Goal: Answer question/provide support

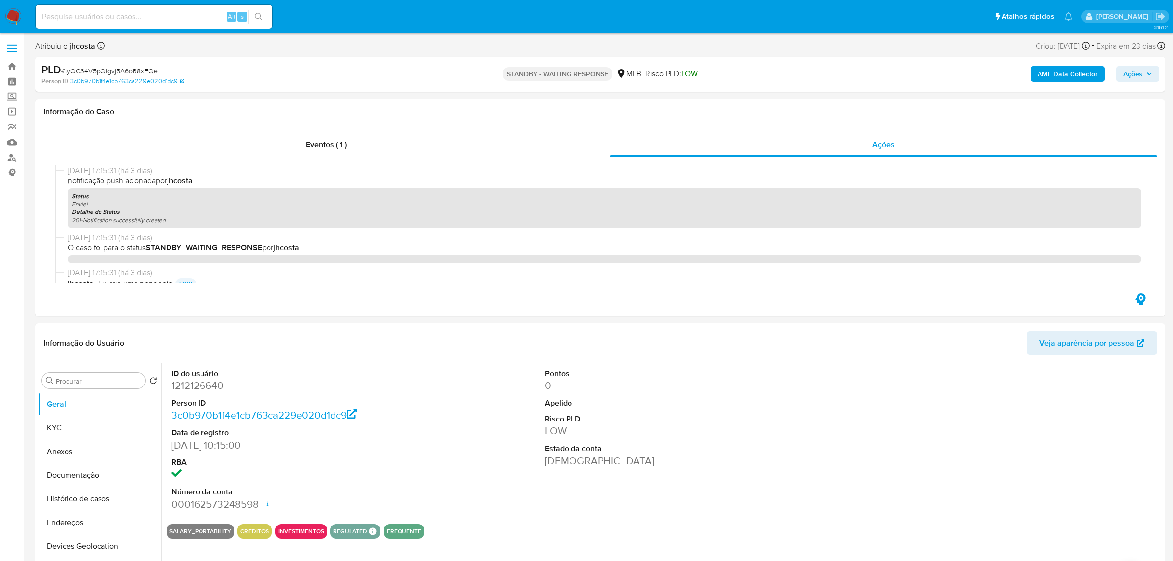
select select "10"
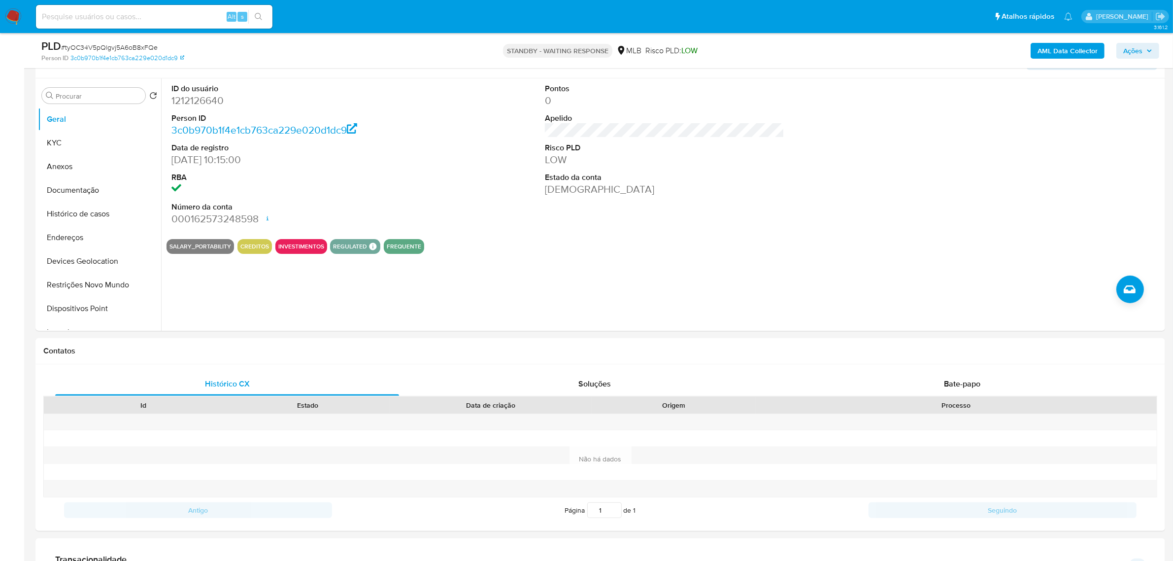
scroll to position [493, 0]
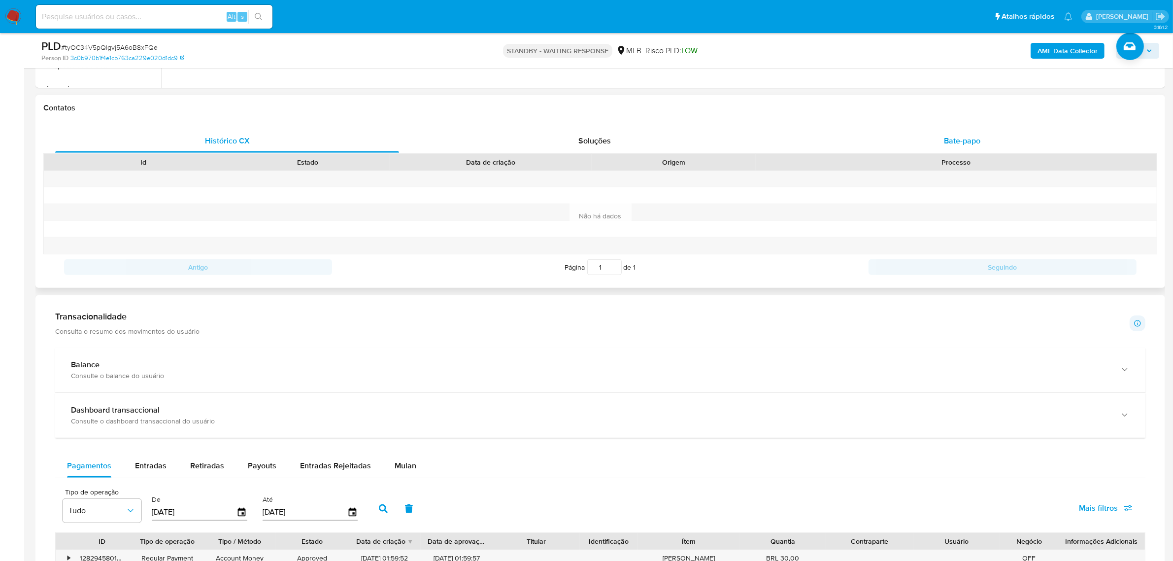
click at [963, 133] on div "Bate-papo" at bounding box center [962, 141] width 344 height 24
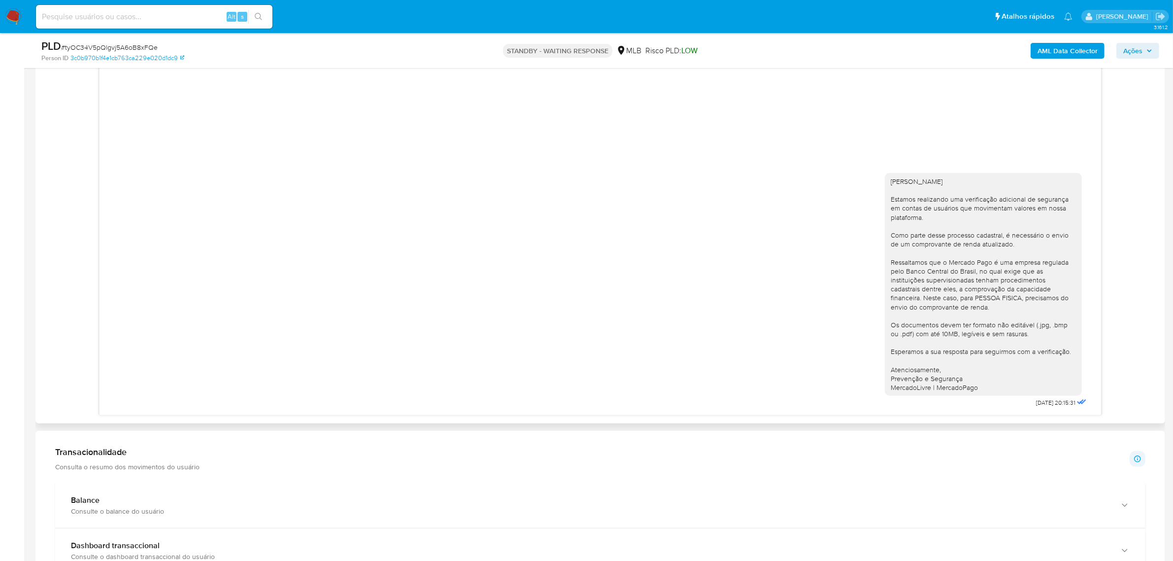
scroll to position [616, 0]
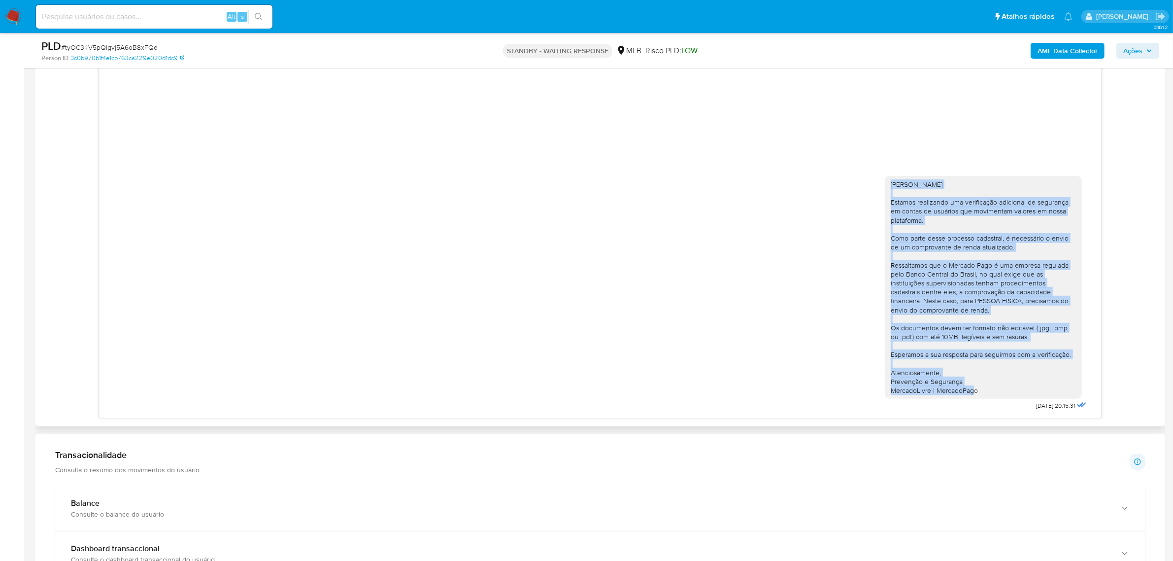
drag, startPoint x: 893, startPoint y: 183, endPoint x: 1023, endPoint y: 398, distance: 251.5
click at [1023, 398] on div "[PERSON_NAME] Estamos realizando uma verificação adicional de segurança em cont…" at bounding box center [983, 287] width 197 height 223
copy div "Ola, Reidson Estamos realizando uma verificação adicional de segurança em conta…"
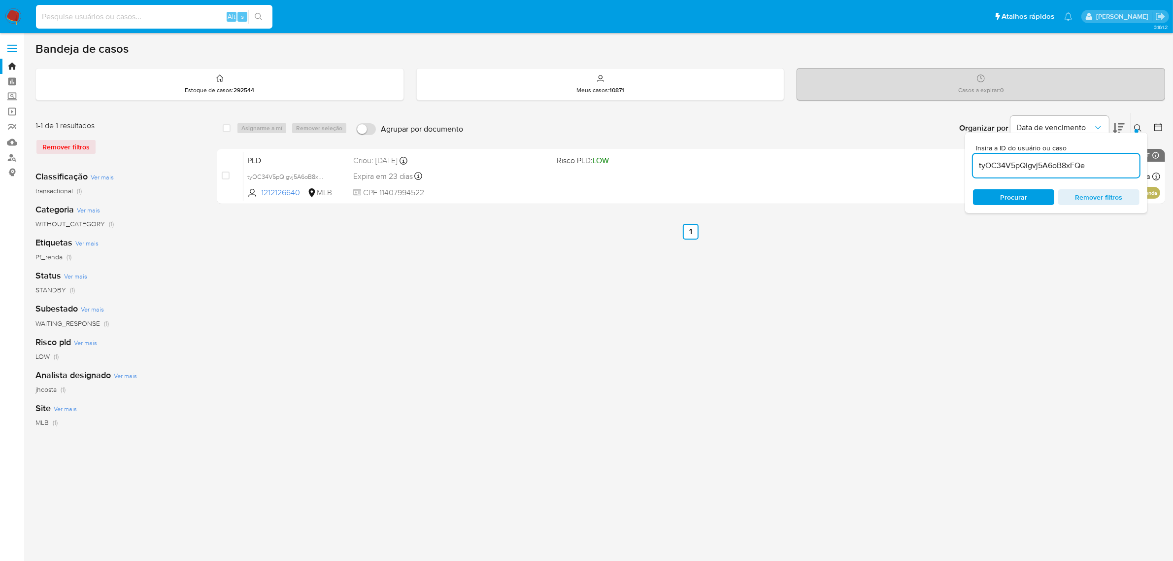
click at [131, 21] on input at bounding box center [154, 16] width 236 height 13
paste input "tyOC34V5pQlgvj5A6oB8xFQe"
type input "tyOC34V5pQlgvj5A6oB8xFQe"
click at [161, 20] on input "tyOC34V5pQlgvj5A6oB8xFQe" at bounding box center [154, 16] width 236 height 13
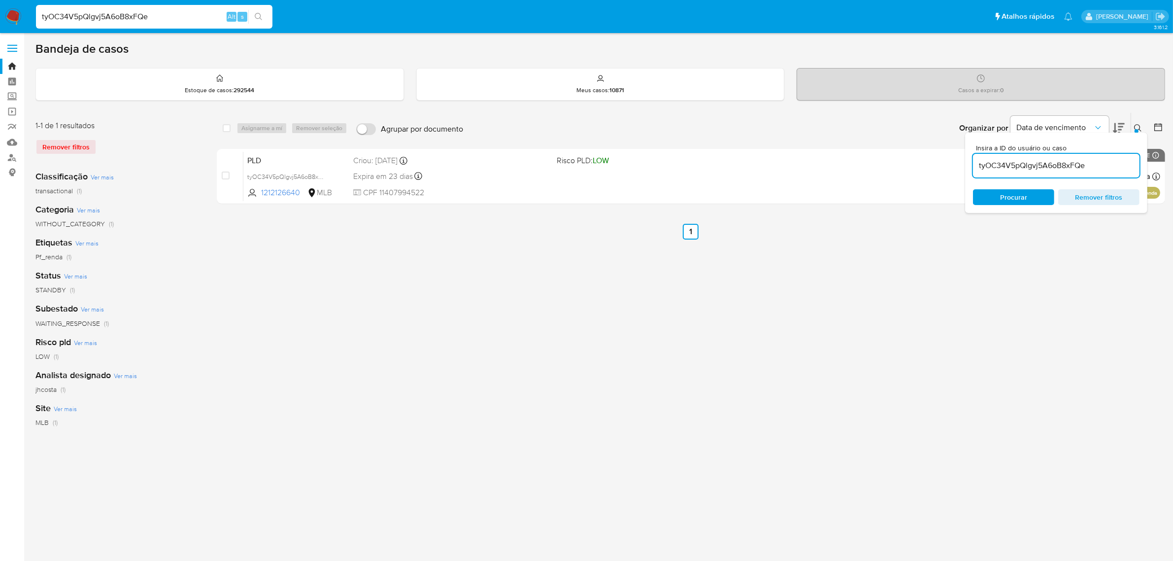
click at [161, 20] on input "tyOC34V5pQlgvj5A6oB8xFQe" at bounding box center [154, 16] width 236 height 13
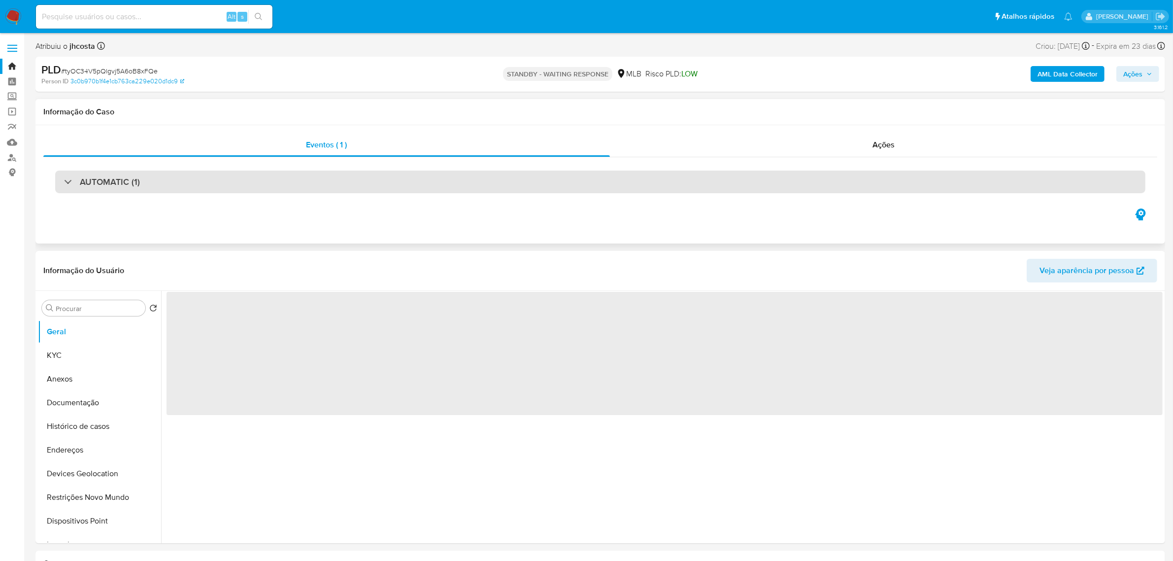
select select "10"
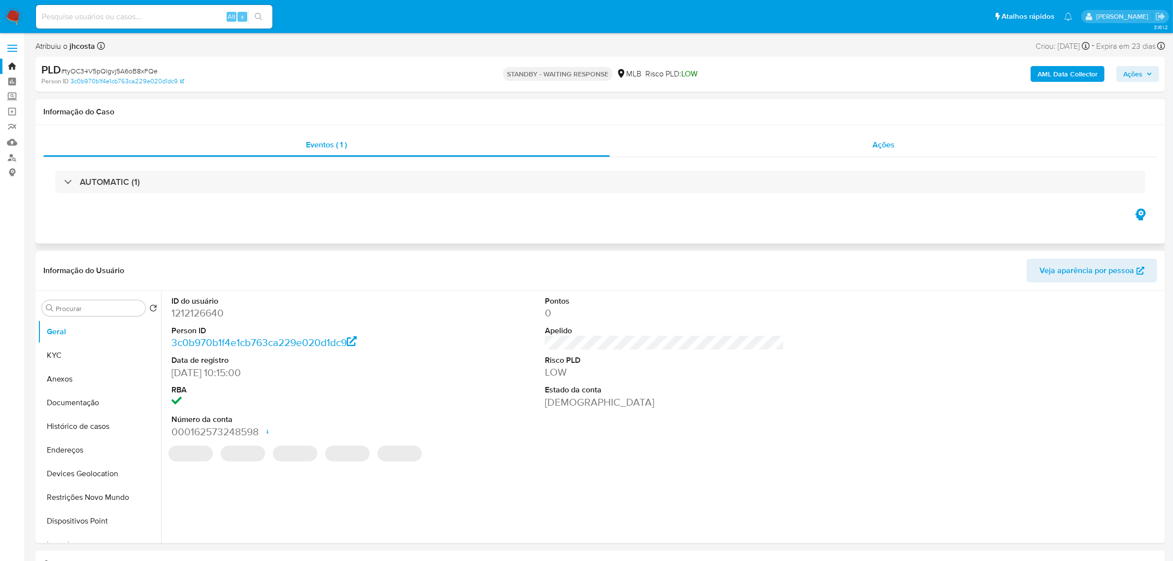
click at [913, 150] on div "Ações" at bounding box center [884, 145] width 548 height 24
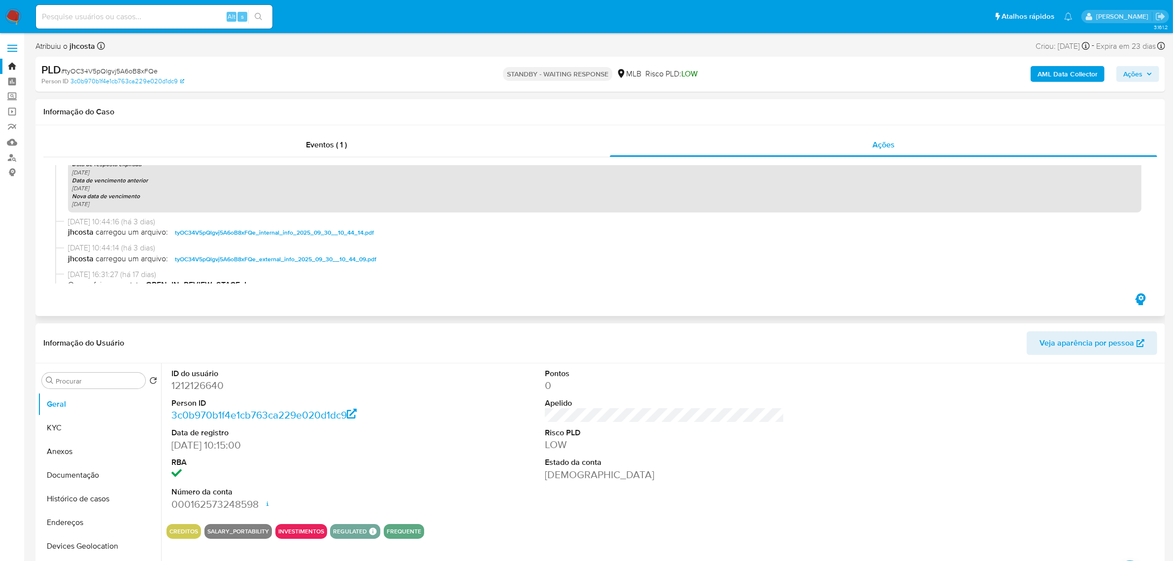
scroll to position [140, 0]
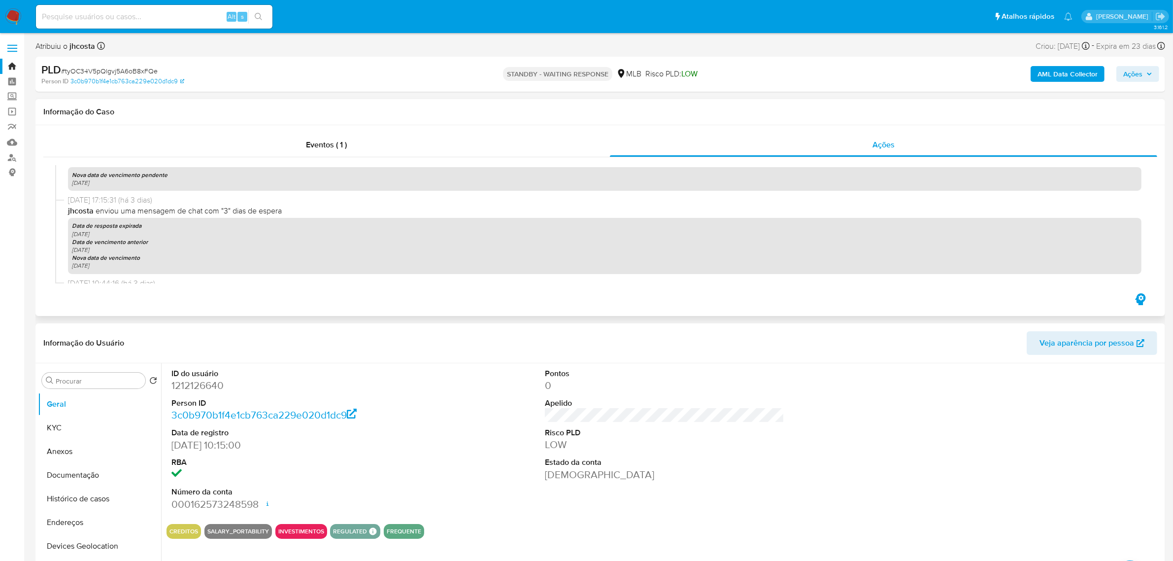
drag, startPoint x: 70, startPoint y: 232, endPoint x: 441, endPoint y: 274, distance: 372.8
click at [177, 245] on div "Data de resposta expirada [DATE] Data de vencimento anterior [DATE] Nova data d…" at bounding box center [604, 246] width 1073 height 56
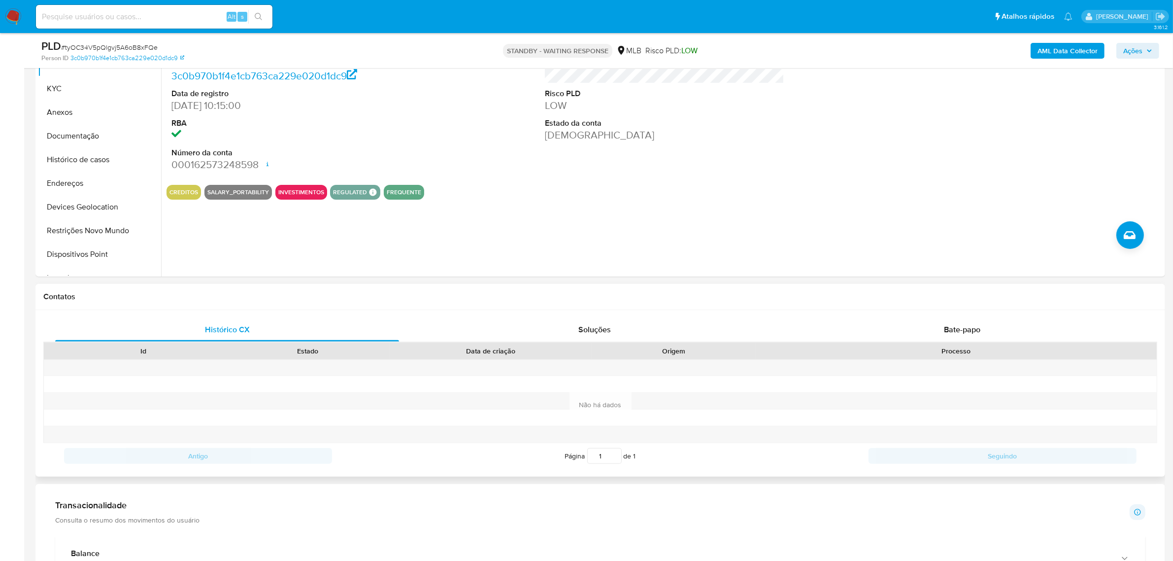
scroll to position [308, 0]
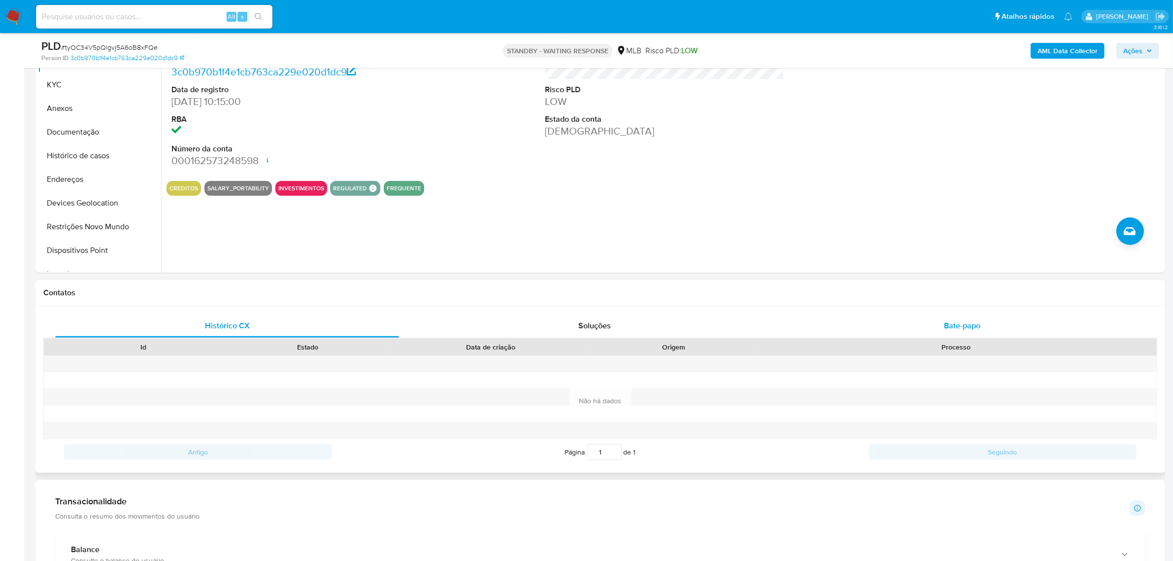
click at [981, 332] on div "Bate-papo" at bounding box center [962, 326] width 344 height 24
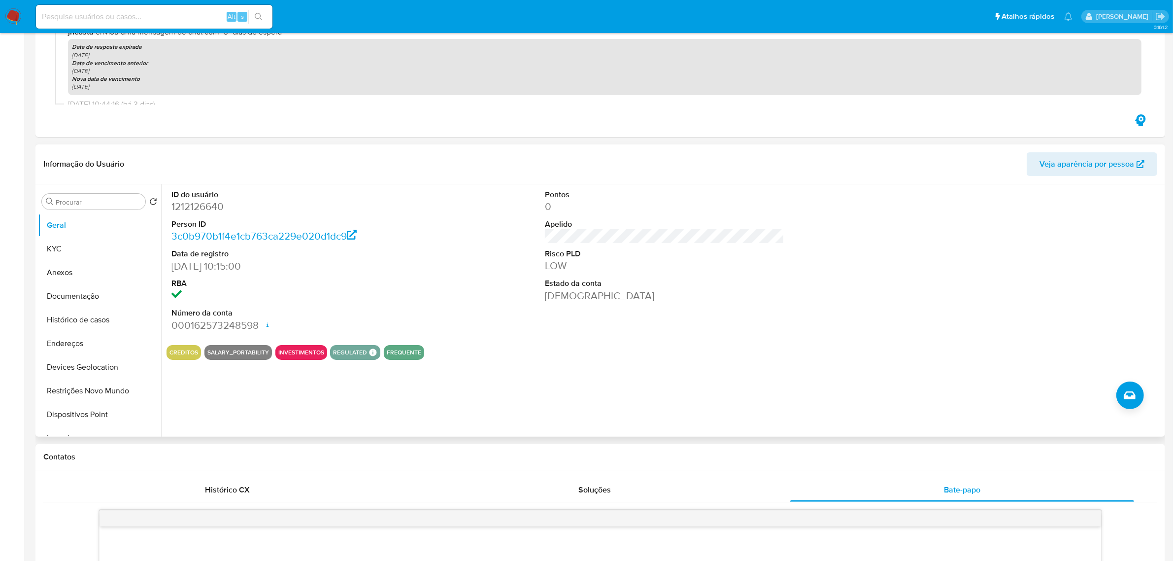
scroll to position [0, 0]
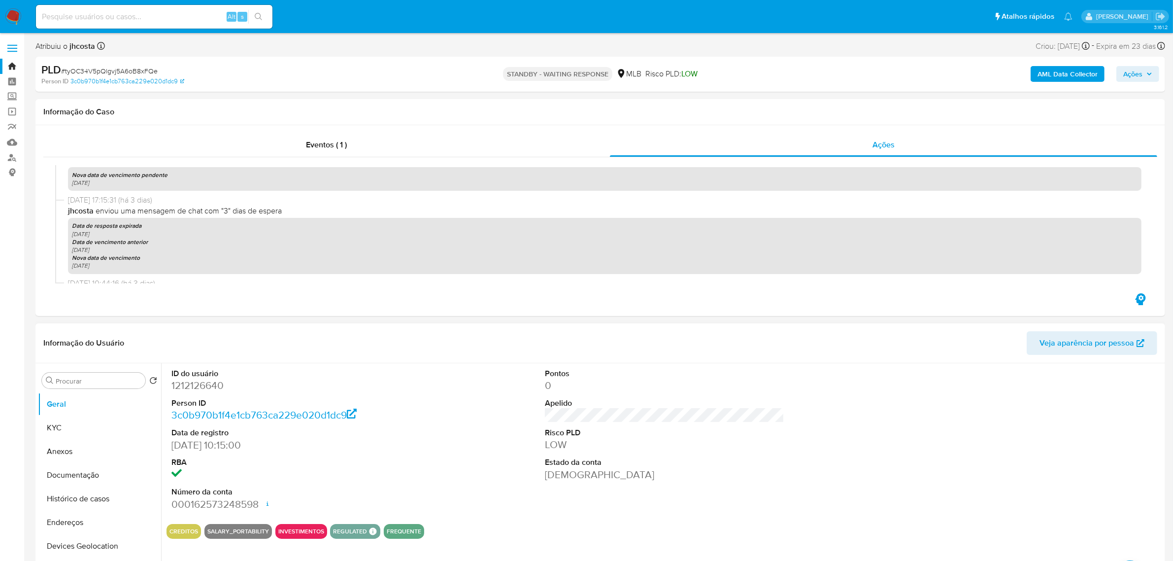
click at [198, 386] on dd "1212126640" at bounding box center [290, 385] width 239 height 14
copy dd "1212126640"
click at [123, 72] on span "# tyOC34V5pQlgvj5A6oB8xFQe" at bounding box center [109, 71] width 97 height 10
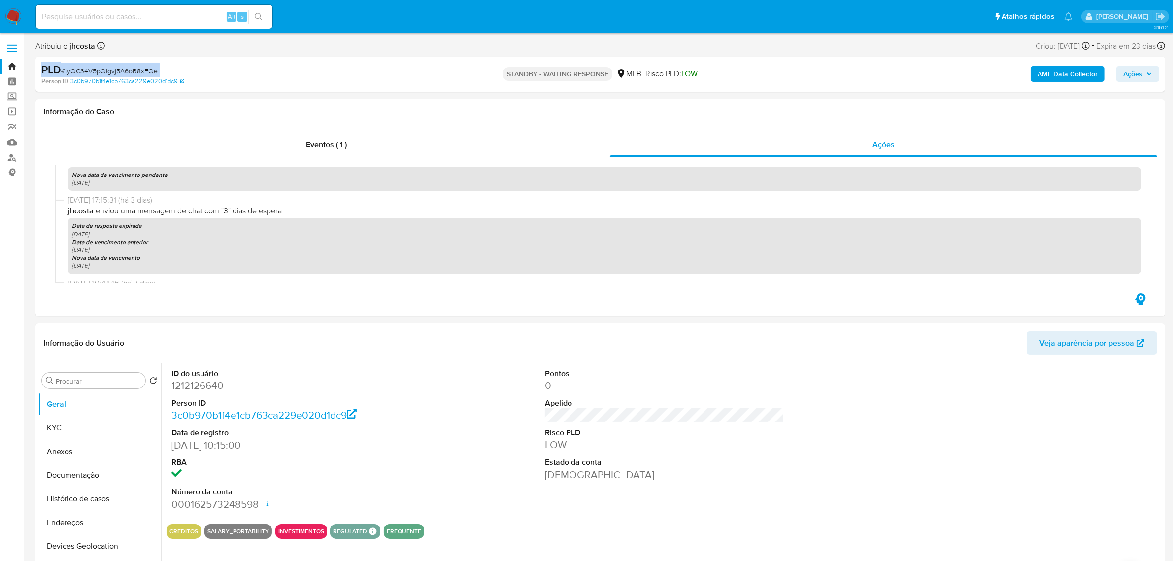
click at [123, 72] on span "# tyOC34V5pQlgvj5A6oB8xFQe" at bounding box center [109, 71] width 97 height 10
copy div "PLD # tyOC34V5pQlgvj5A6oB8xFQe"
click at [102, 66] on span "# tyOC34V5pQlgvj5A6oB8xFQe" at bounding box center [109, 71] width 97 height 10
click at [102, 65] on div "PLD # tyOC34V5pQlgvj5A6oB8xFQe" at bounding box center [225, 70] width 369 height 15
click at [11, 158] on link "Localizador de pessoas" at bounding box center [58, 157] width 117 height 15
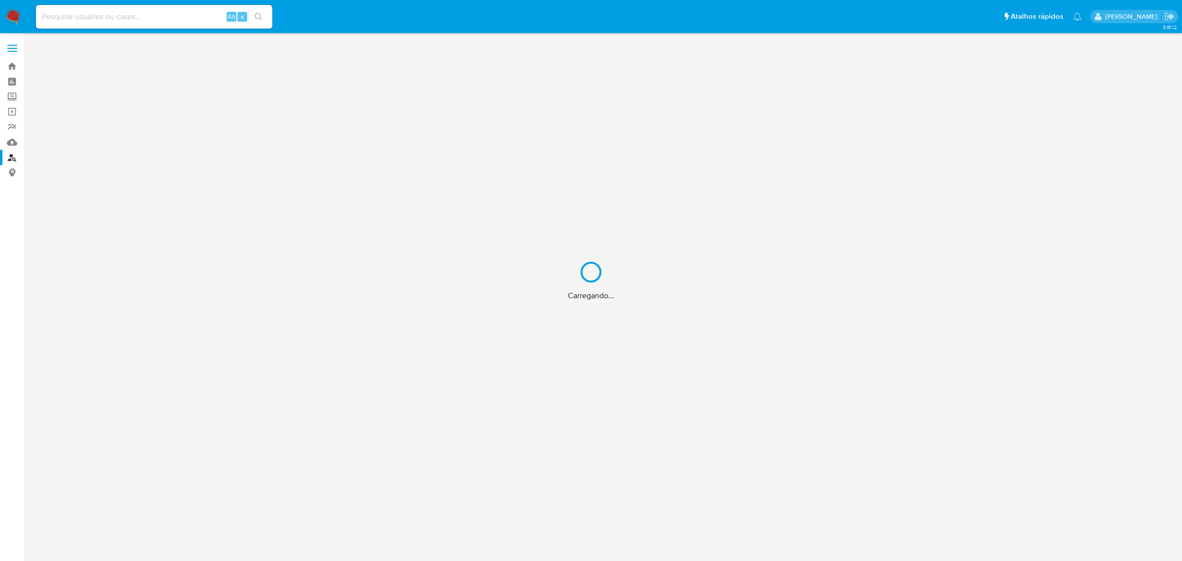
click at [14, 15] on div "Carregando..." at bounding box center [591, 280] width 1182 height 561
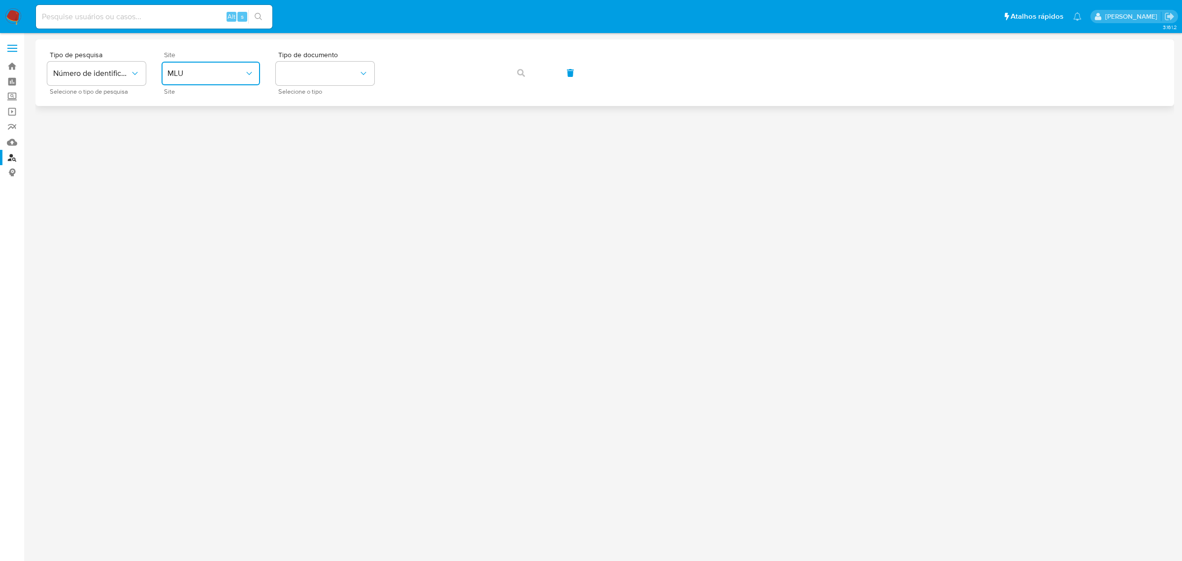
click at [218, 77] on span "MLU" at bounding box center [205, 73] width 77 height 10
click at [185, 146] on div "MLB" at bounding box center [207, 147] width 81 height 24
click at [314, 70] on button "identificationType" at bounding box center [325, 74] width 99 height 24
click at [305, 134] on div "CPF CPF" at bounding box center [322, 138] width 81 height 33
click at [511, 69] on button "button" at bounding box center [520, 73] width 33 height 24
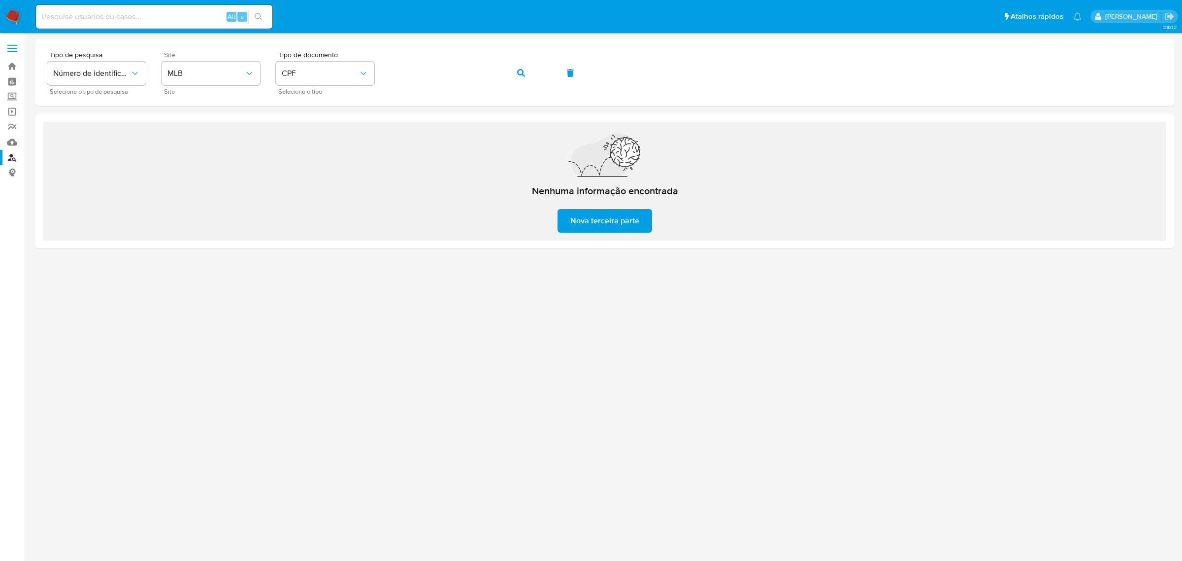
click at [9, 13] on img at bounding box center [13, 16] width 17 height 17
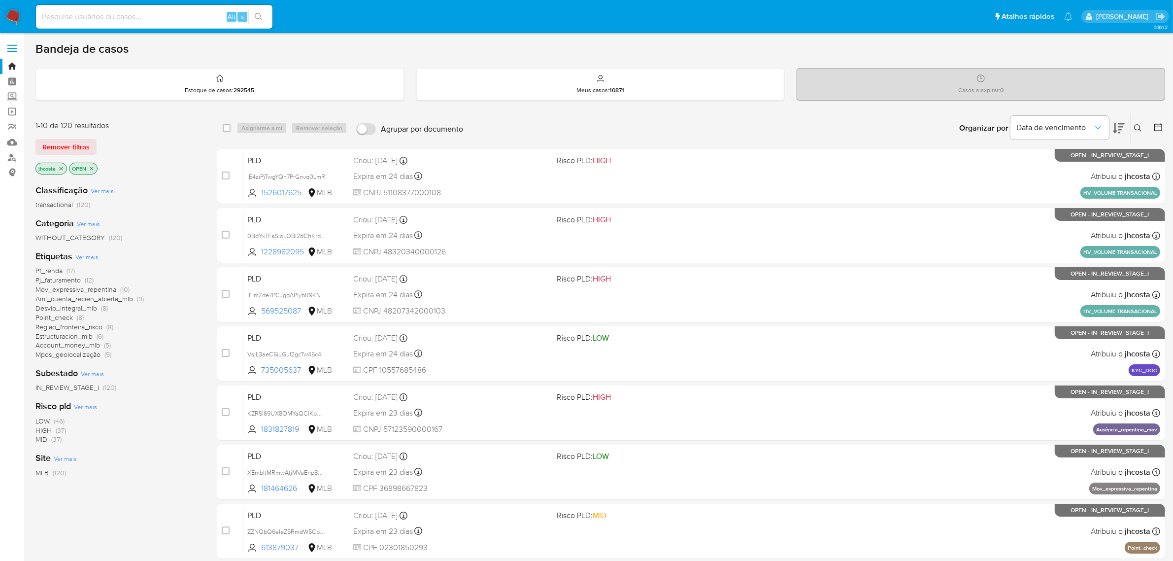
click at [1137, 127] on icon at bounding box center [1138, 128] width 8 height 8
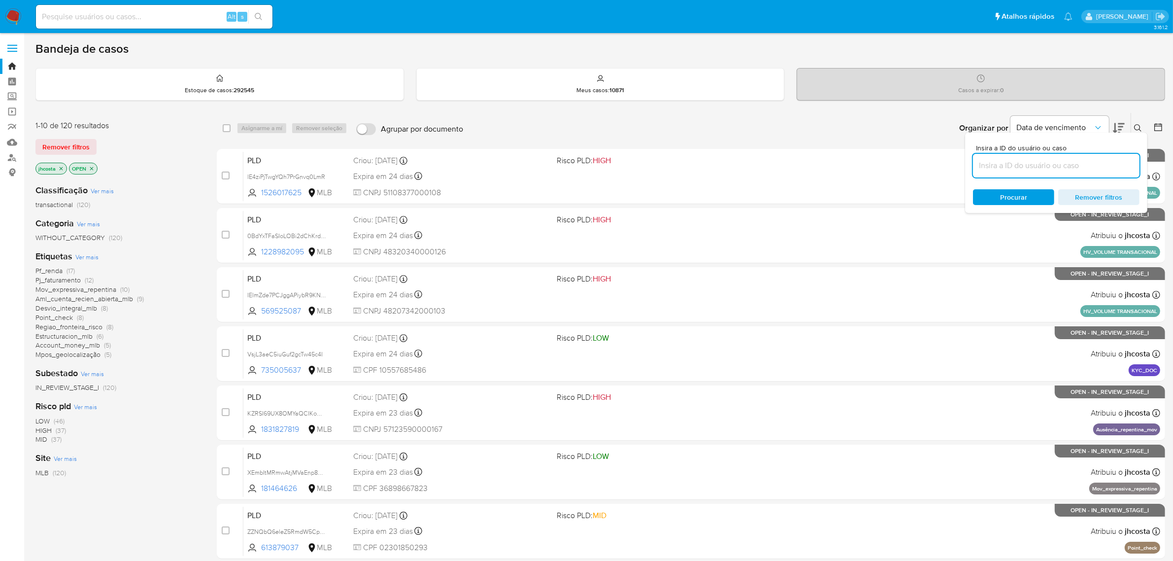
click at [1016, 164] on input at bounding box center [1056, 165] width 166 height 13
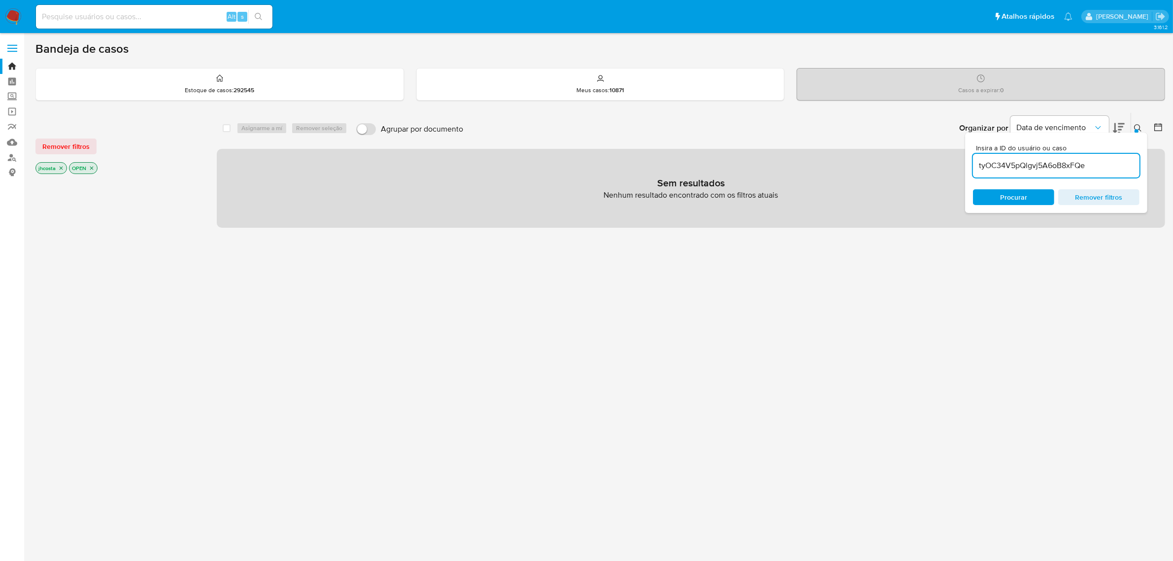
click at [62, 166] on icon "close-filter" at bounding box center [61, 167] width 3 height 3
click at [59, 170] on icon "close-filter" at bounding box center [58, 168] width 6 height 6
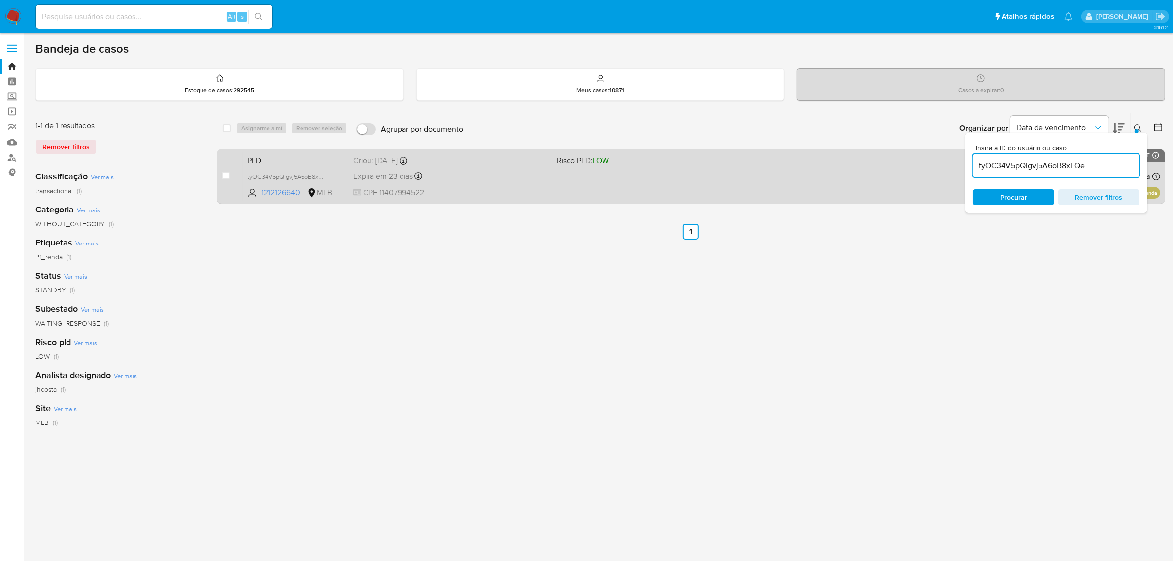
click at [447, 153] on span "Criou: 12/09/2025 Criou: 12/09/2025 00:15:33" at bounding box center [451, 159] width 196 height 13
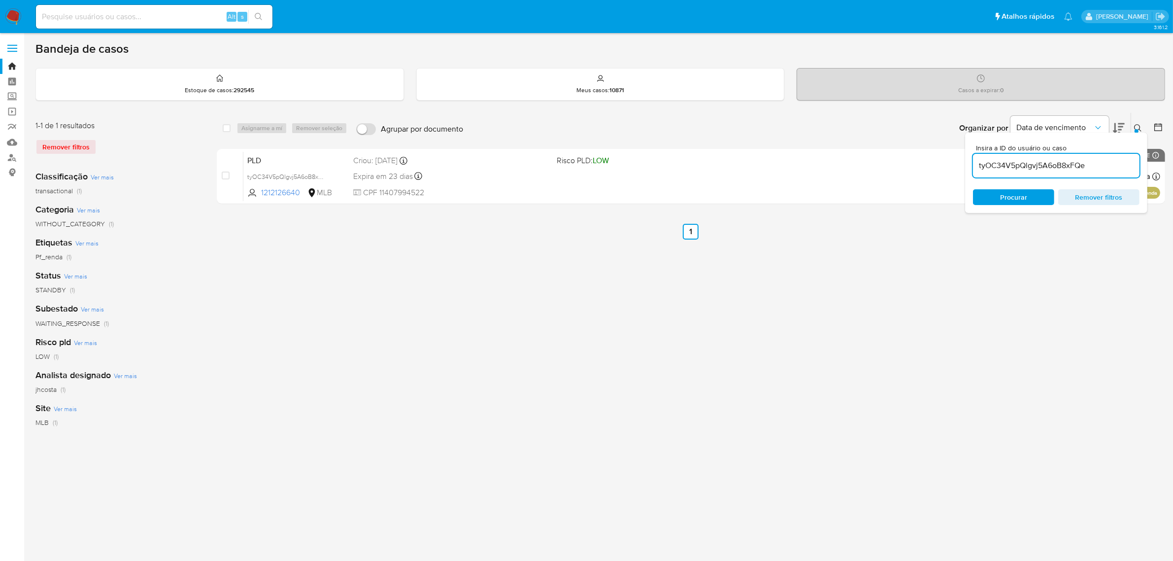
click at [1021, 164] on input "tyOC34V5pQlgvj5A6oB8xFQe" at bounding box center [1056, 165] width 166 height 13
click at [1022, 164] on input "tyOC34V5pQlgvj5A6oB8xFQe" at bounding box center [1056, 165] width 166 height 13
paste input "3kCMqP6mhZk8S6mt4Z3ToX3t"
type input "3kCMqP6mhZk8S6mt4Z3ToX3t"
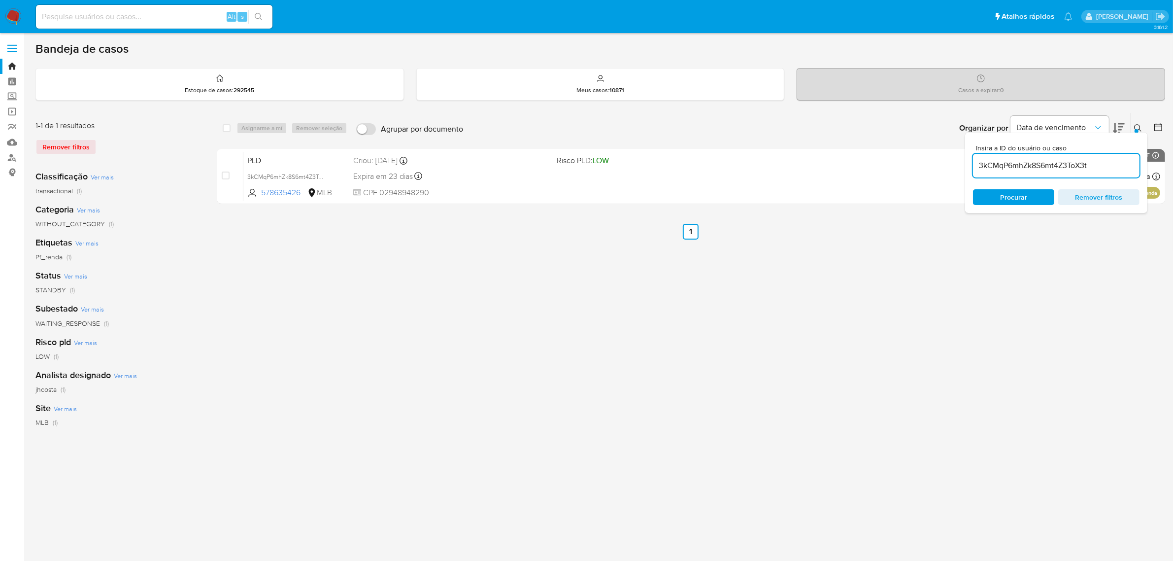
click at [305, 292] on div "select-all-cases-checkbox Asignarme a mí Remover seleção Agrupar por documento …" at bounding box center [691, 328] width 948 height 432
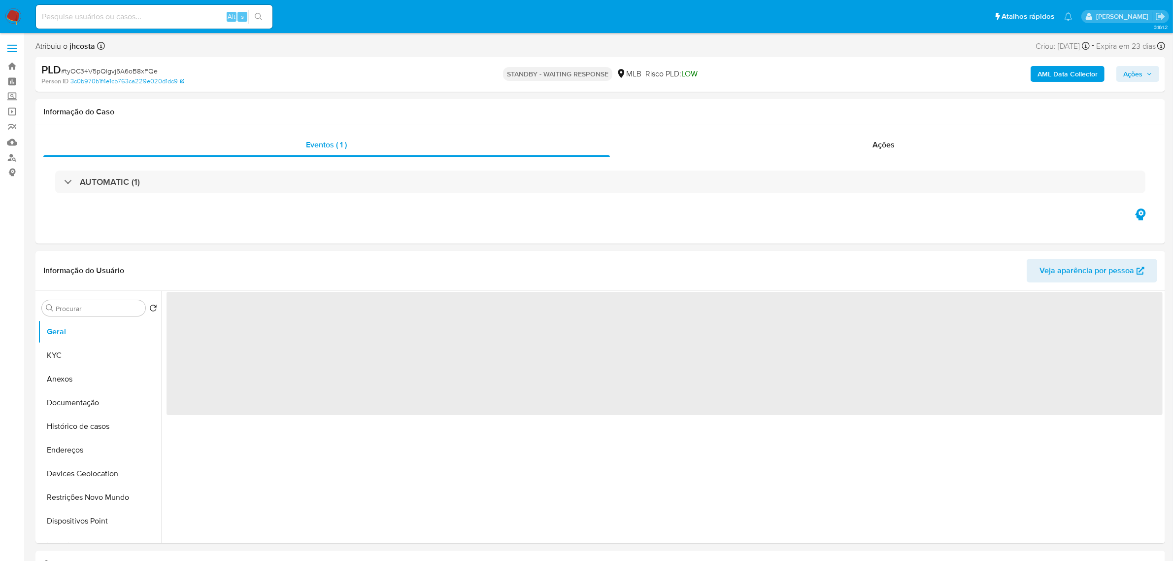
select select "10"
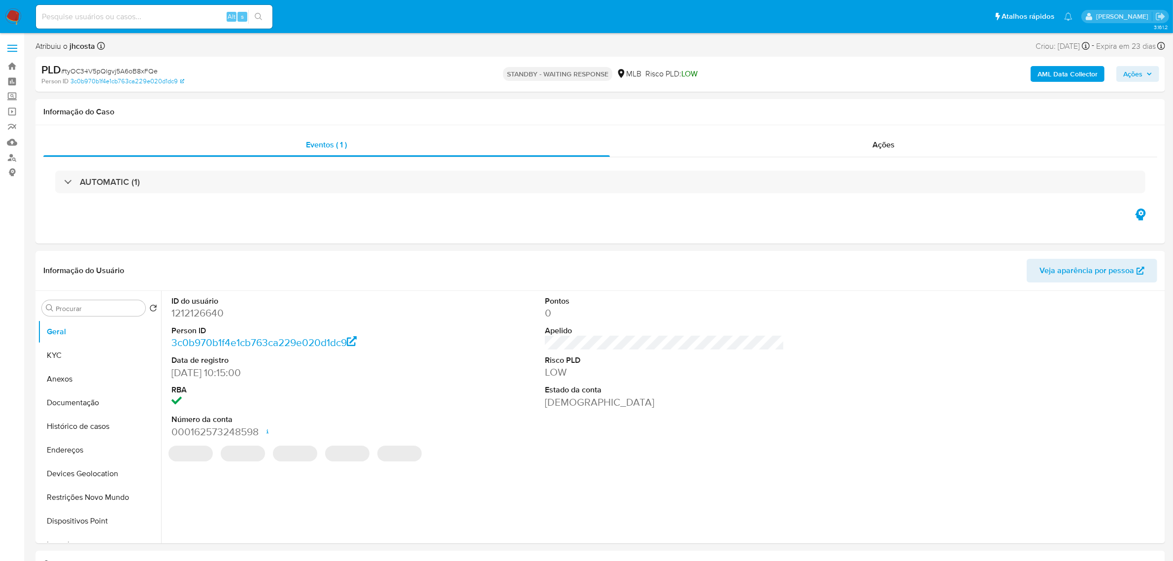
click at [611, 90] on div "PLD # tyOC34V5pQlgvj5A6oB8xFQe Person ID 3c0b970b1f4e1cb763ca229e020d1dc9 STAND…" at bounding box center [599, 74] width 1129 height 35
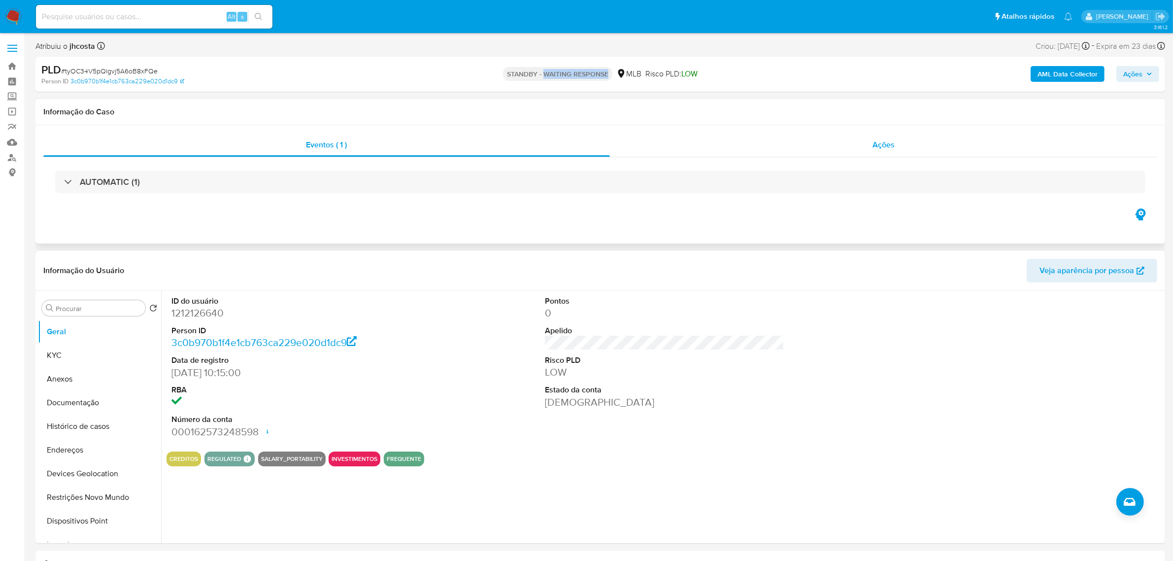
click at [899, 134] on div "Ações" at bounding box center [884, 145] width 548 height 24
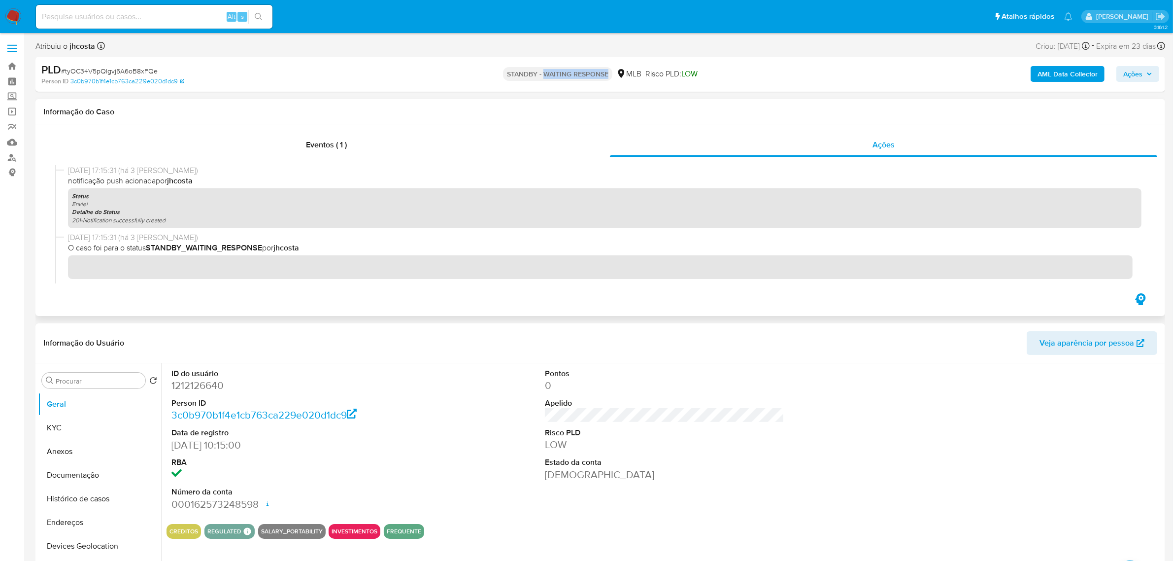
scroll to position [185, 0]
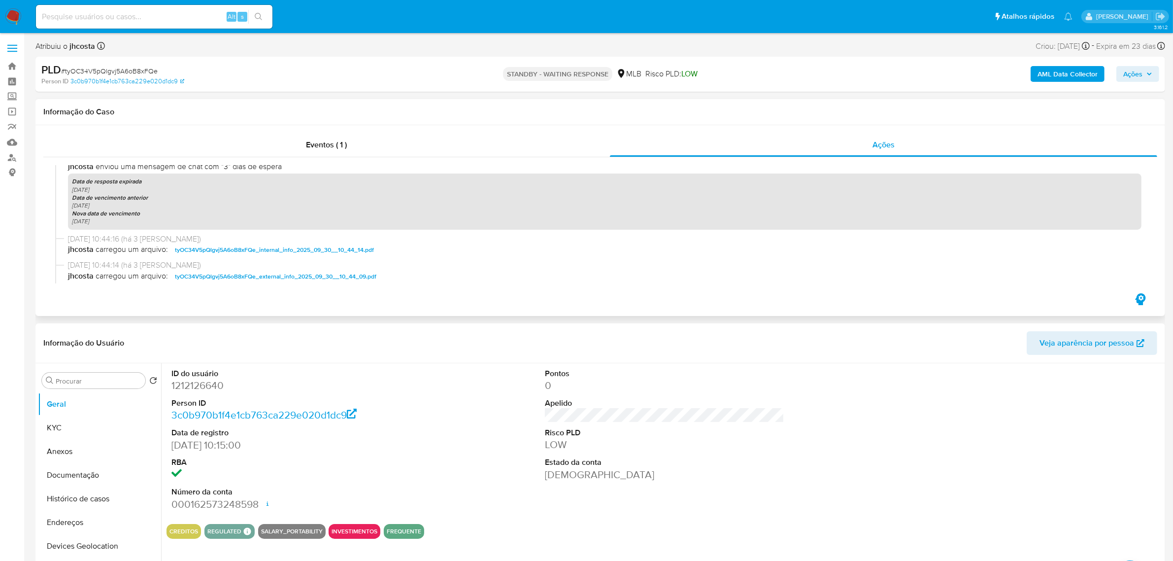
drag, startPoint x: 64, startPoint y: 239, endPoint x: 155, endPoint y: 235, distance: 91.2
click at [155, 235] on div "[DATE] 10:44:16 (há 3 [PERSON_NAME]) jhcosta carregou um arquivo: tyOC34V5pQlgv…" at bounding box center [600, 246] width 1090 height 27
click at [166, 240] on span "30/09/2025 10:44:16 (há 3 dias)" at bounding box center [604, 238] width 1073 height 11
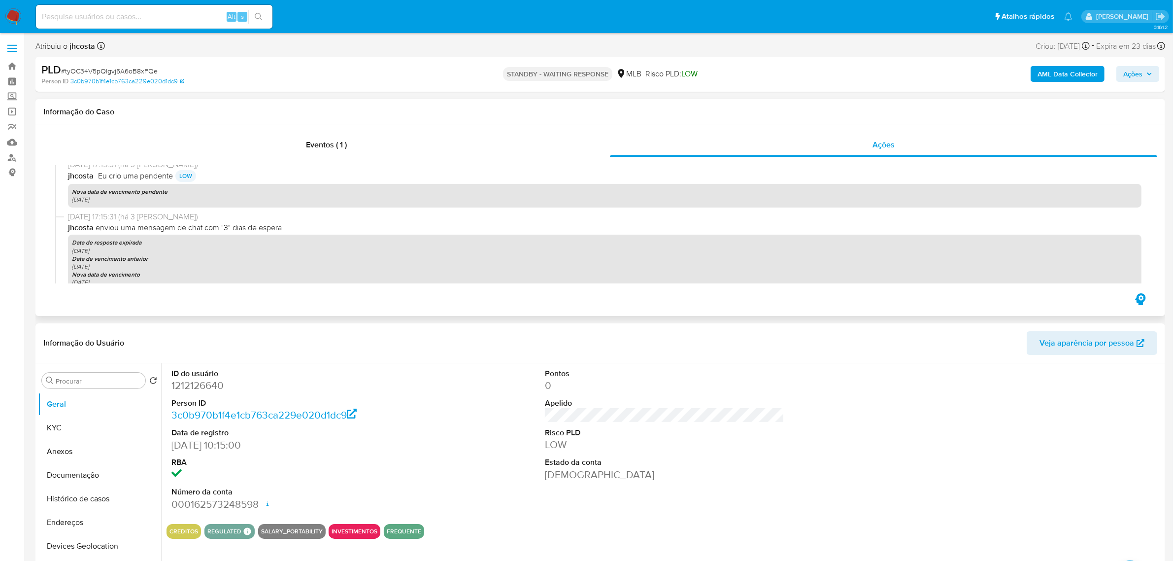
scroll to position [123, 0]
drag, startPoint x: 70, startPoint y: 243, endPoint x: 138, endPoint y: 250, distance: 68.4
click at [138, 250] on div "Data de resposta expirada 03-10-2025 Data de vencimento anterior 27-10-2025 Nov…" at bounding box center [604, 263] width 1073 height 56
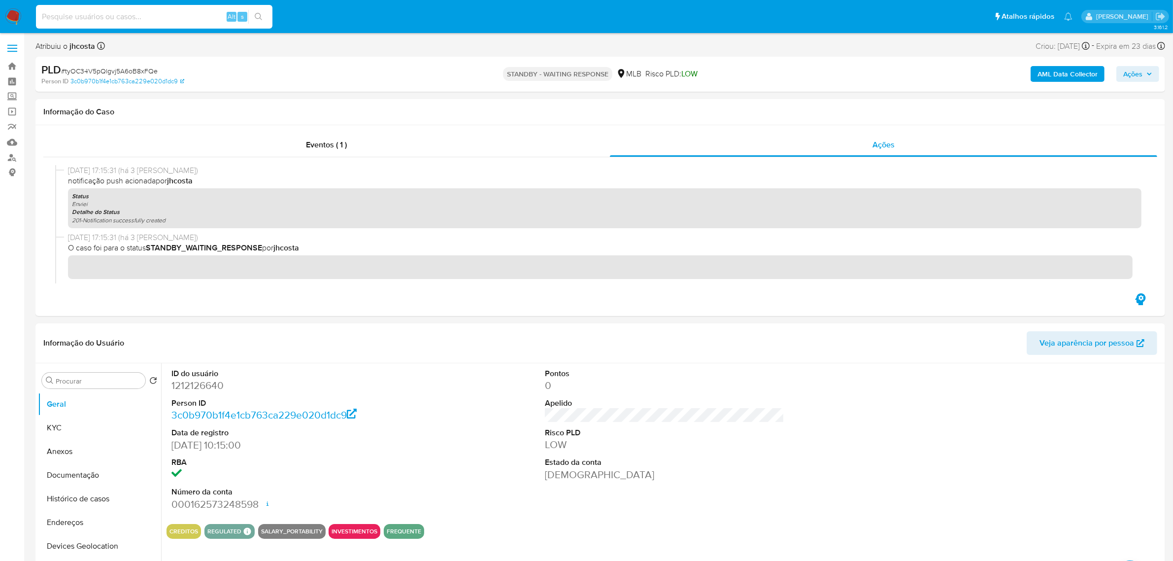
click at [122, 18] on input at bounding box center [154, 16] width 236 height 13
paste input "0iPKuTaXuaOaFON7VOrjcrsI"
type input "0iPKuTaXuaOaFON7VOrjcrsI"
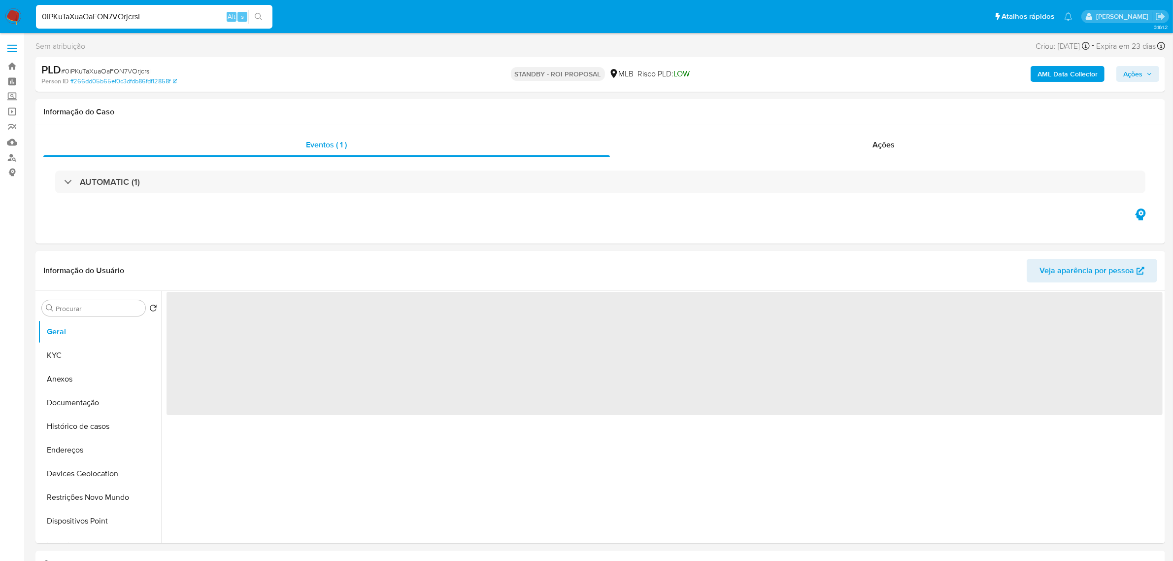
select select "10"
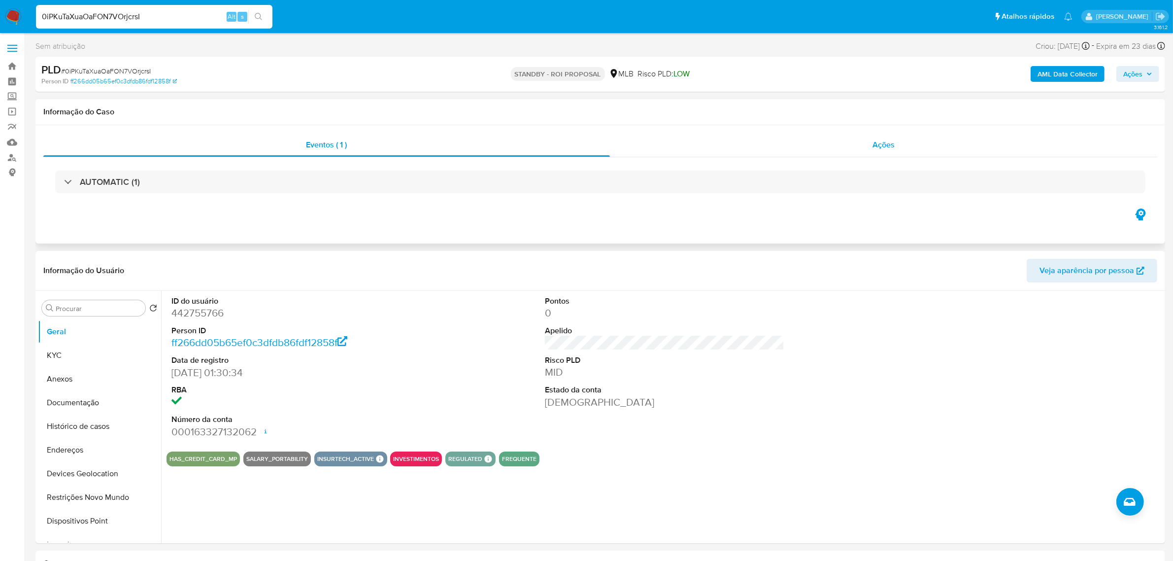
click at [887, 141] on span "Ações" at bounding box center [883, 144] width 22 height 11
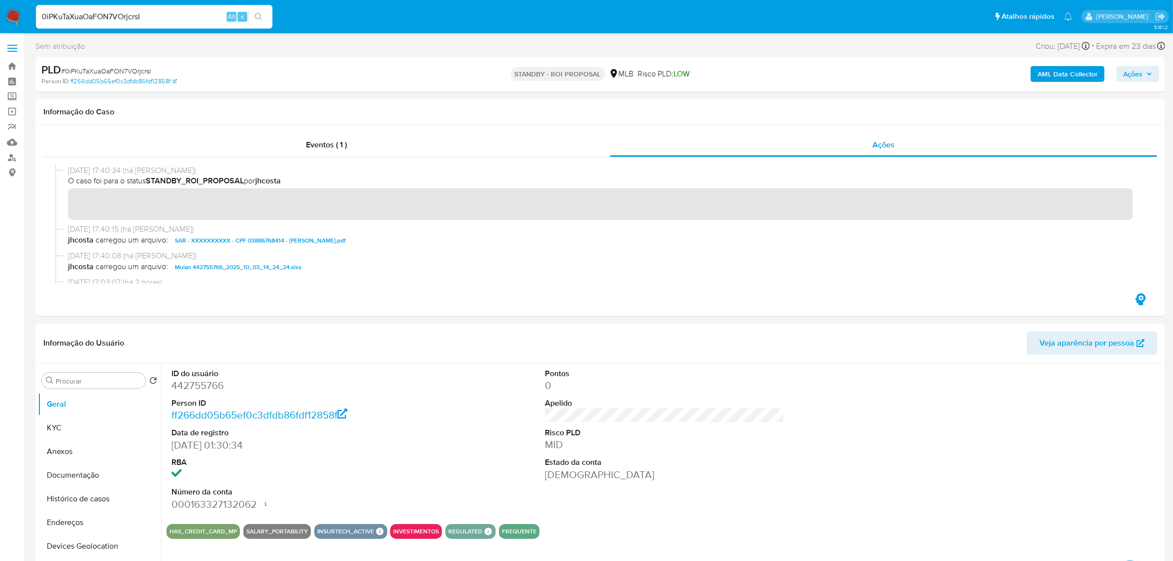
click at [143, 21] on input "0iPKuTaXuaOaFON7VOrjcrsI" at bounding box center [154, 16] width 236 height 13
paste input "3kCMqP6mhZk8S6mt4Z3ToX3t"
type input "3kCMqP6mhZk8S6mt4Z3ToX3t"
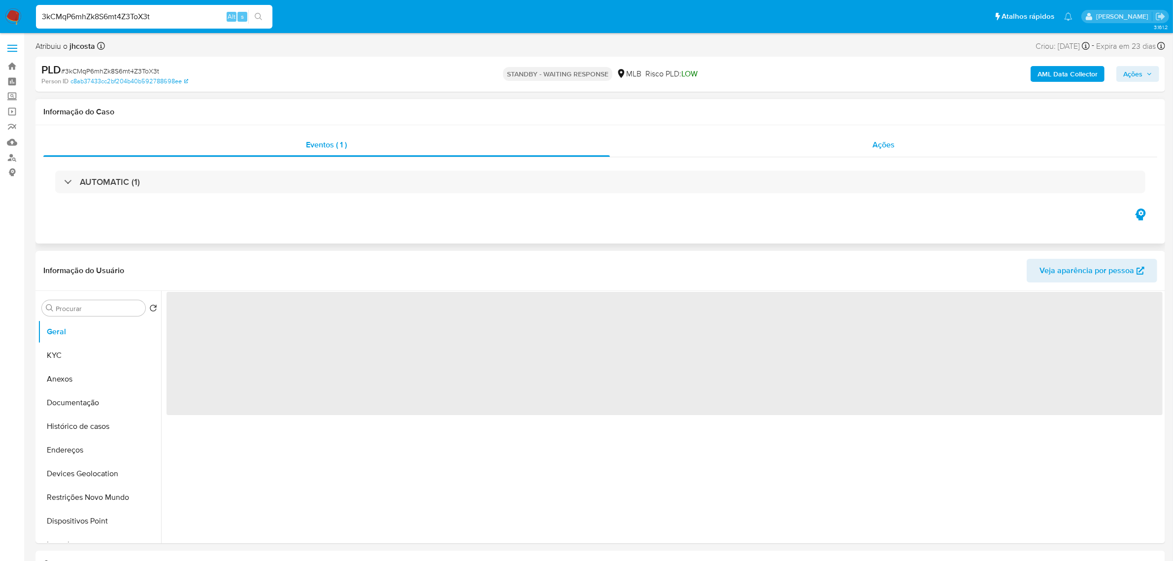
select select "10"
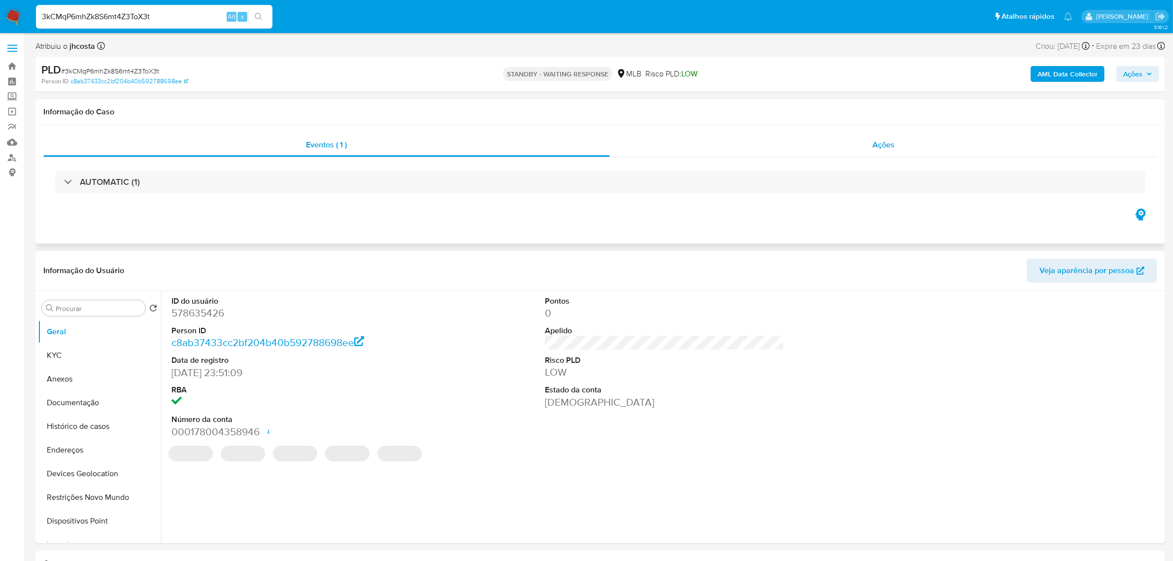
click at [887, 139] on span "Ações" at bounding box center [883, 144] width 22 height 11
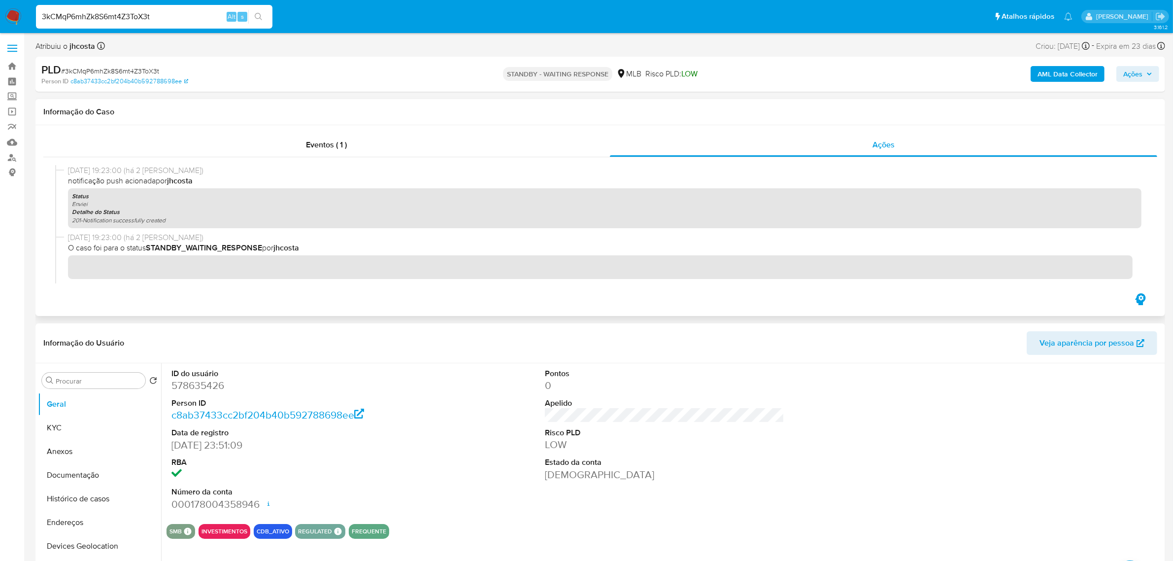
scroll to position [62, 0]
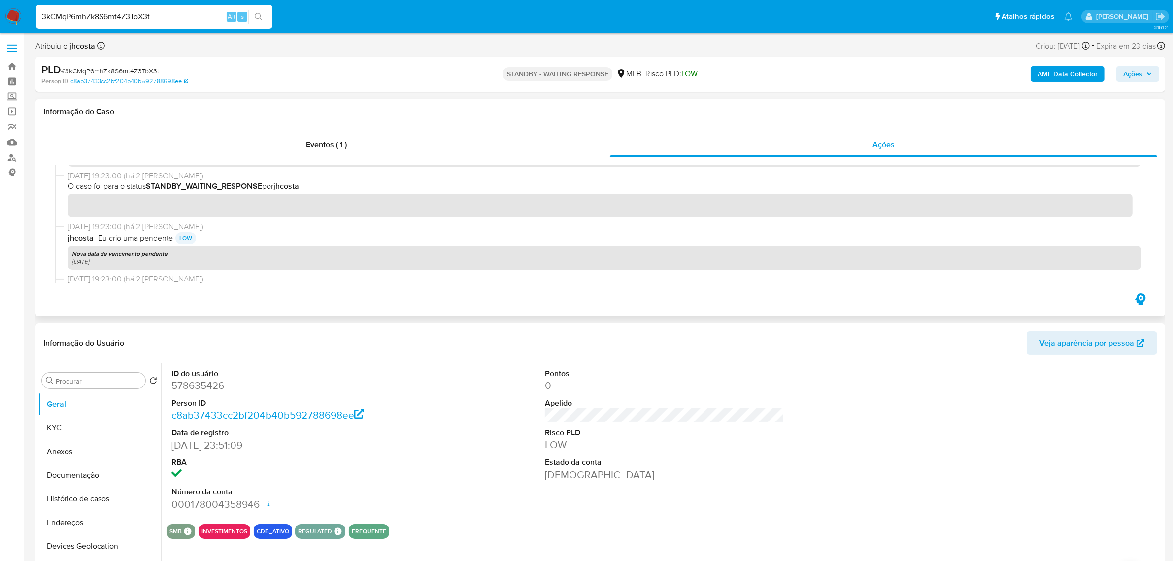
drag, startPoint x: 149, startPoint y: 186, endPoint x: 409, endPoint y: 188, distance: 260.1
click at [409, 187] on span "O caso foi para o status STANDBY_WAITING_RESPONSE por jhcosta" at bounding box center [604, 186] width 1073 height 11
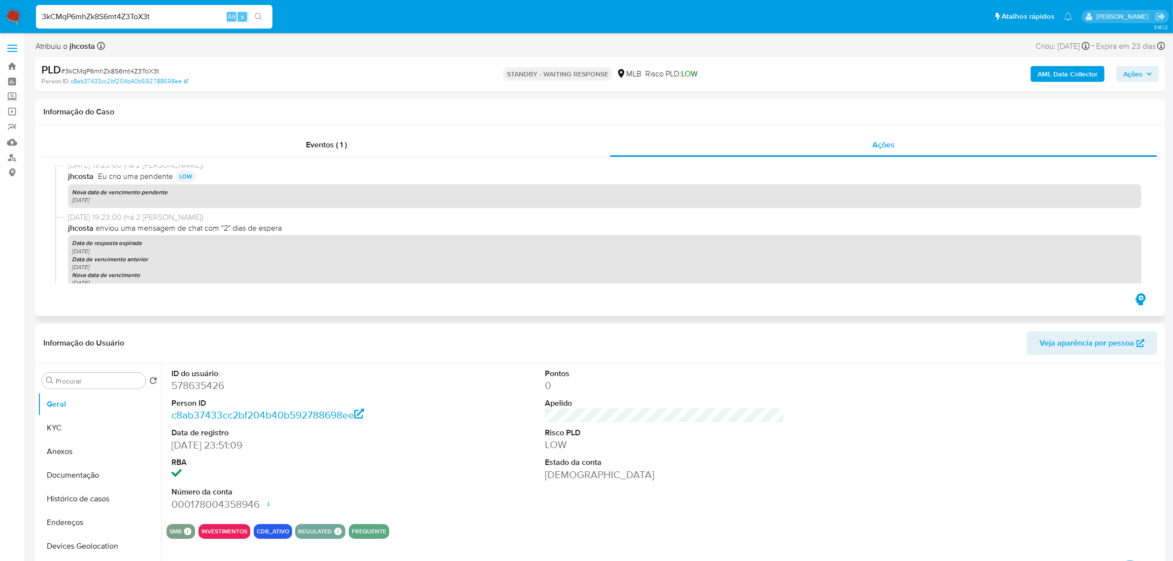
scroll to position [0, 0]
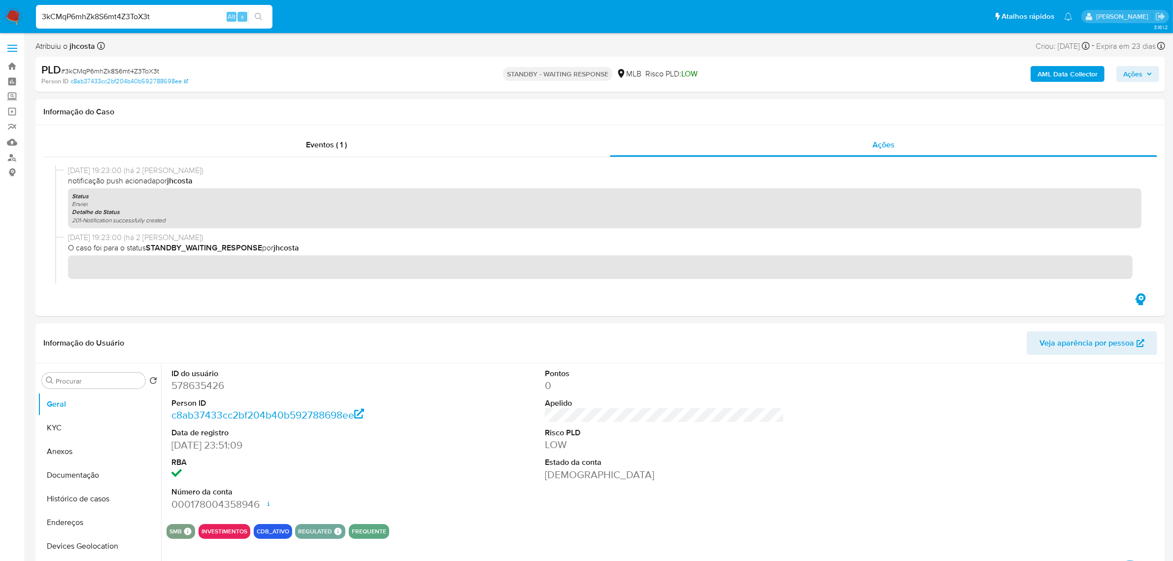
click at [153, 67] on span "# 3kCMqP6mhZk8S6mt4Z3ToX3t" at bounding box center [110, 71] width 98 height 10
copy span "3kCMqP6mhZk8S6mt4Z3ToX3t"
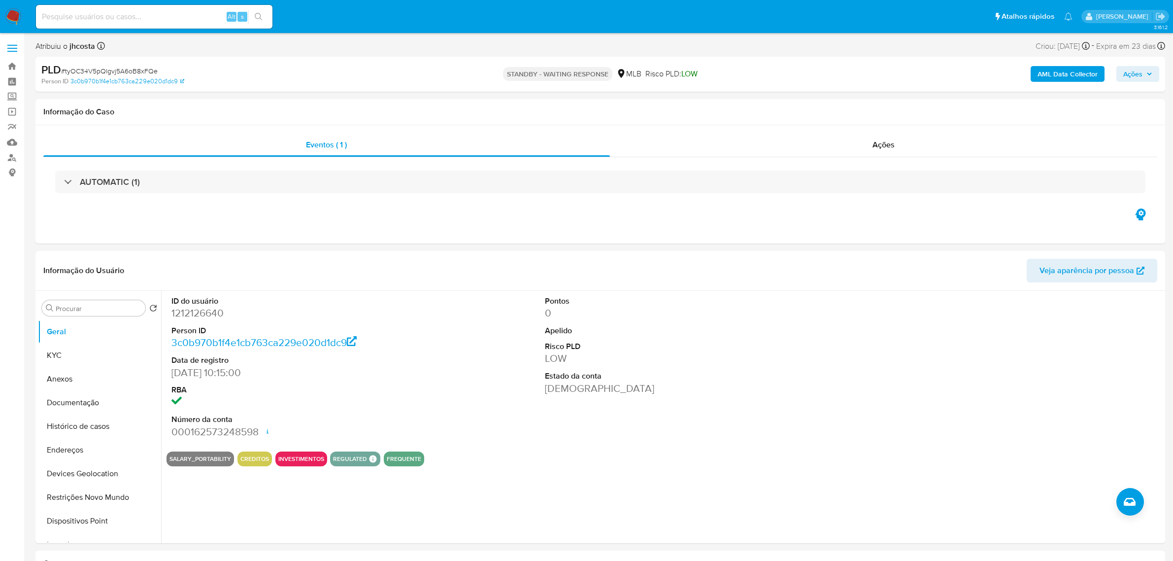
select select "10"
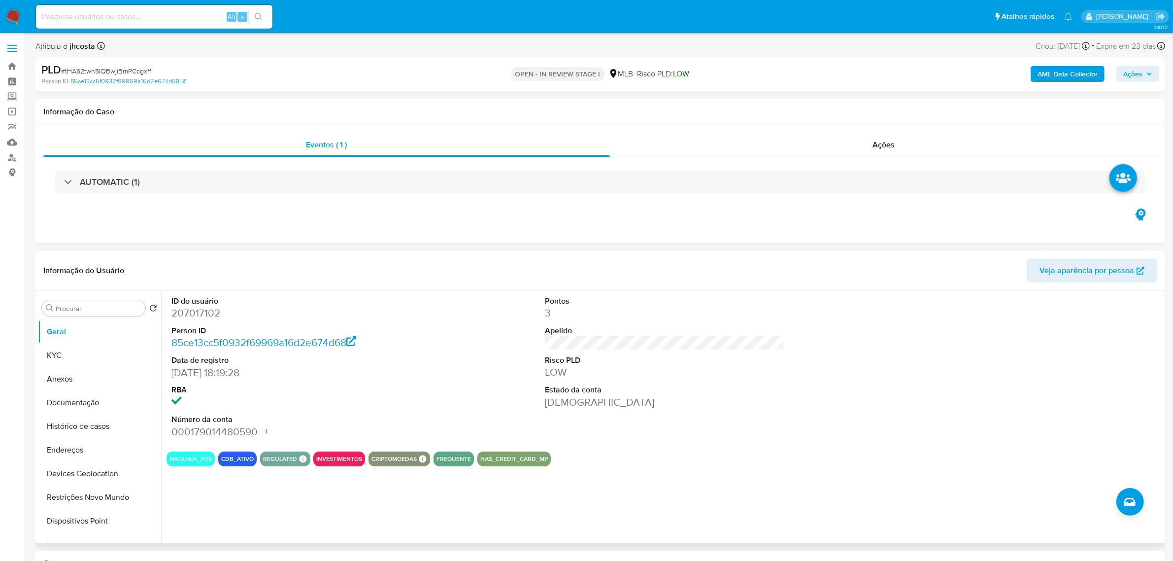
click at [193, 311] on dd "207017102" at bounding box center [290, 313] width 239 height 14
copy dd "207017102"
click at [193, 316] on dd "207017102" at bounding box center [290, 313] width 239 height 14
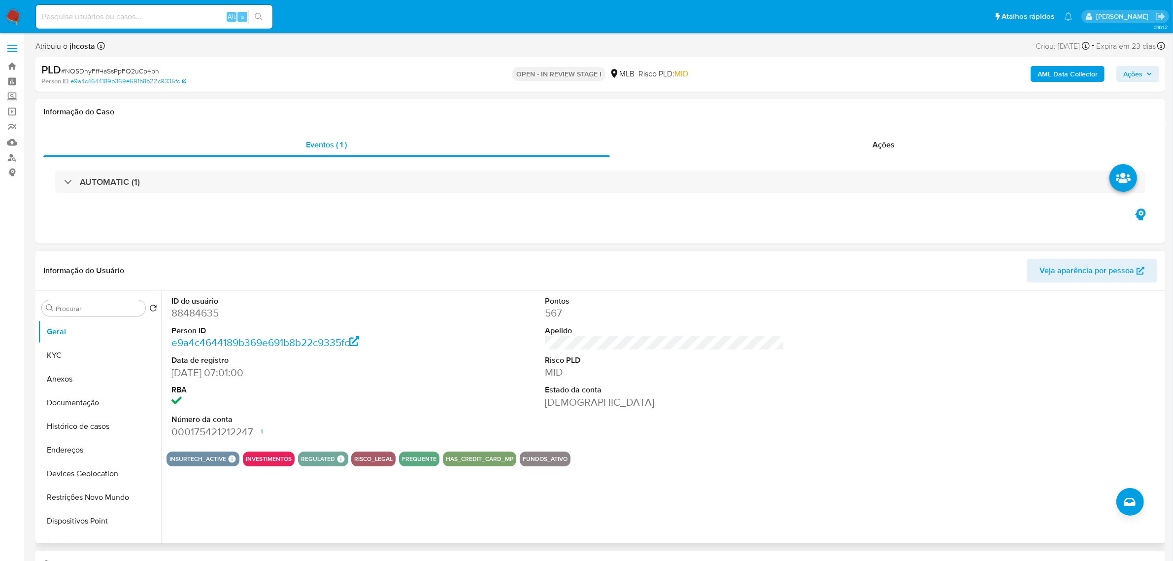
click at [201, 313] on dd "88484635" at bounding box center [290, 313] width 239 height 14
copy dd "88484635"
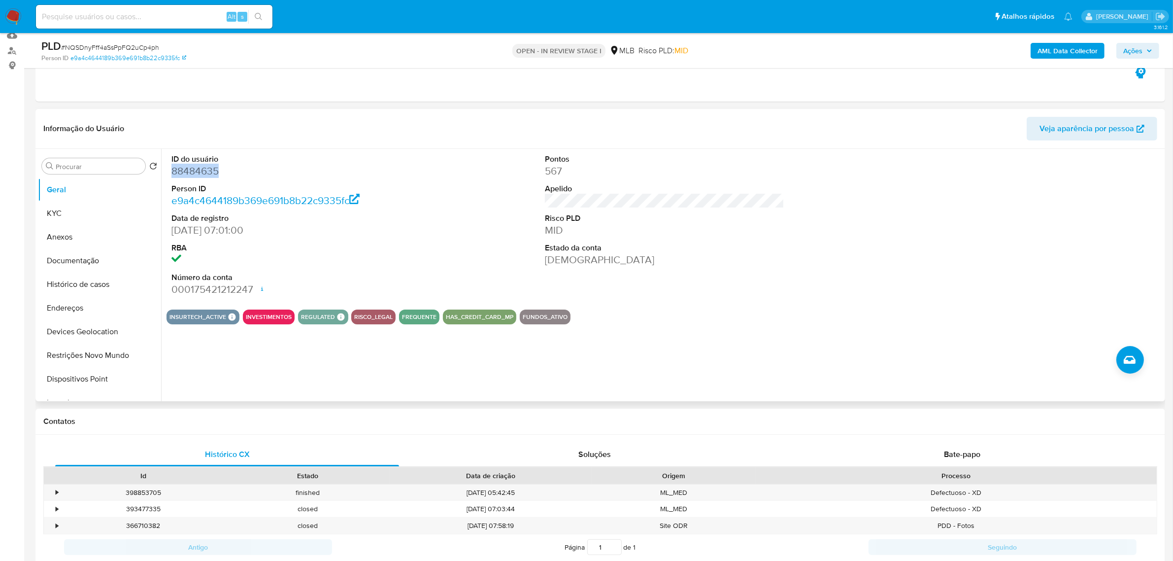
scroll to position [246, 0]
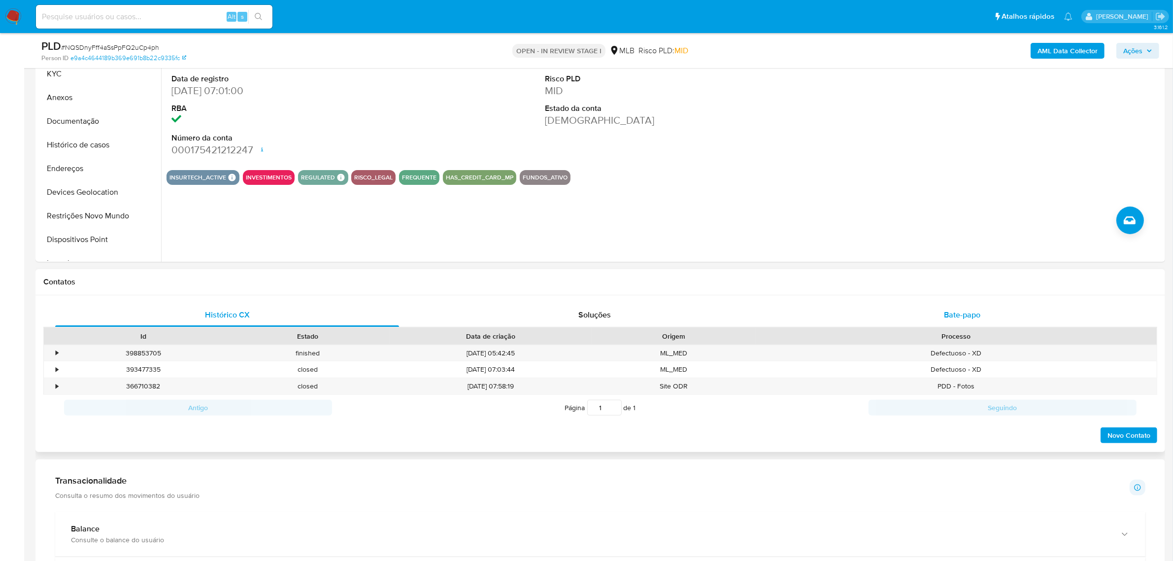
click at [944, 309] on div "Bate-papo" at bounding box center [962, 315] width 344 height 24
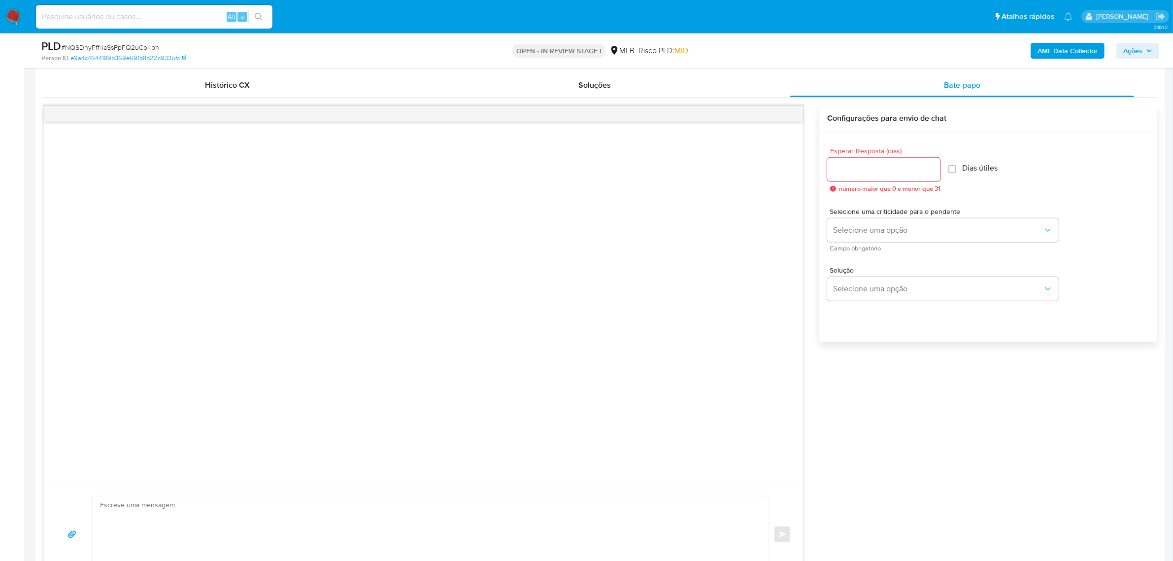
scroll to position [493, 0]
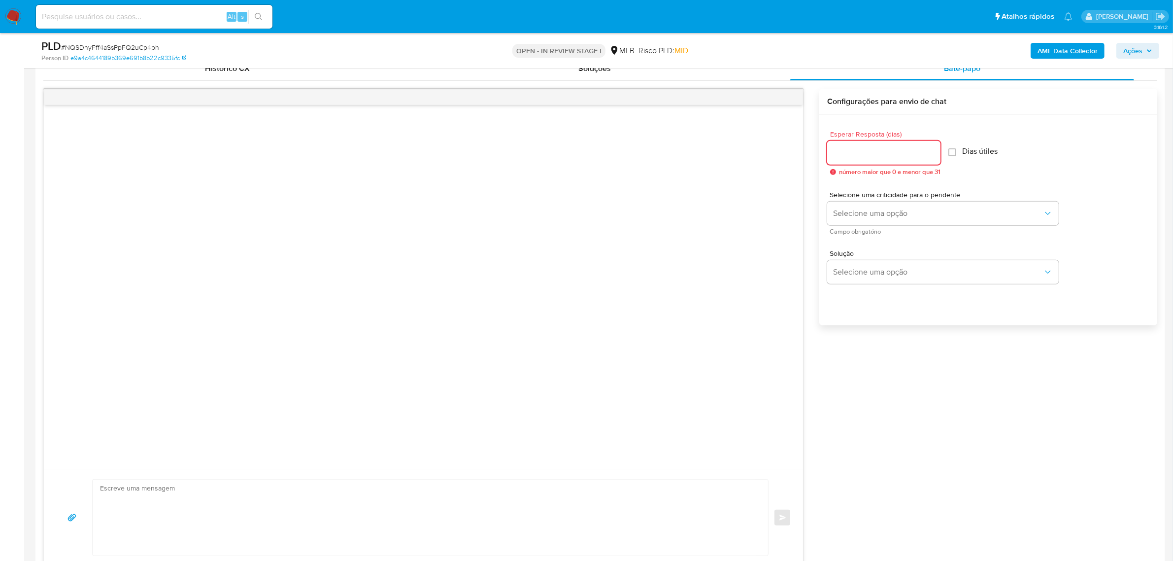
click at [867, 154] on input "Esperar Resposta (dias)" at bounding box center [883, 152] width 113 height 13
type input "2"
click at [456, 345] on div at bounding box center [423, 287] width 759 height 364
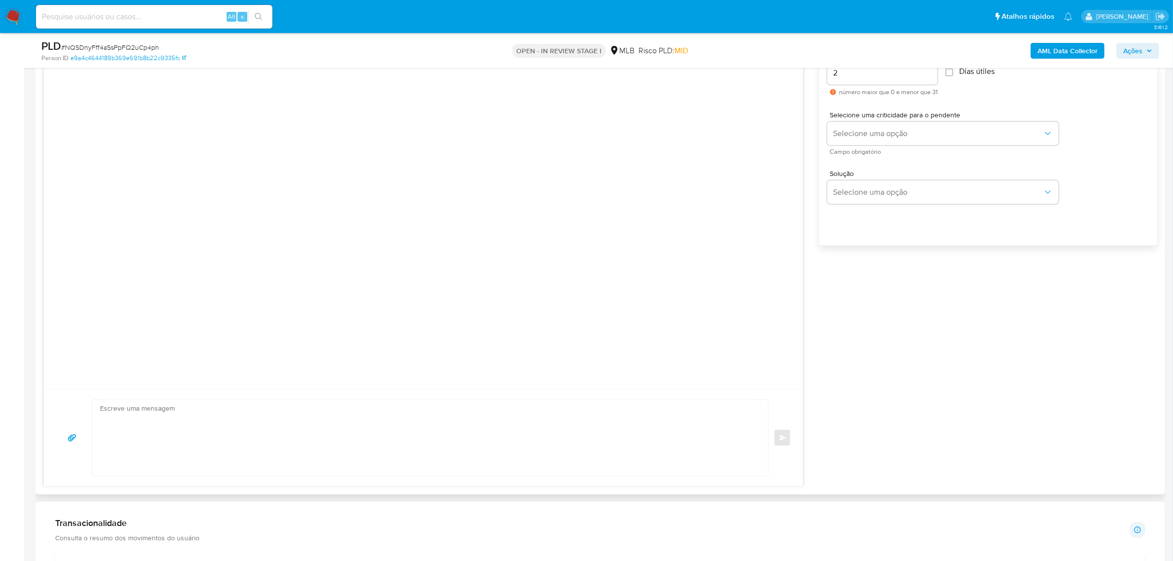
scroll to position [616, 0]
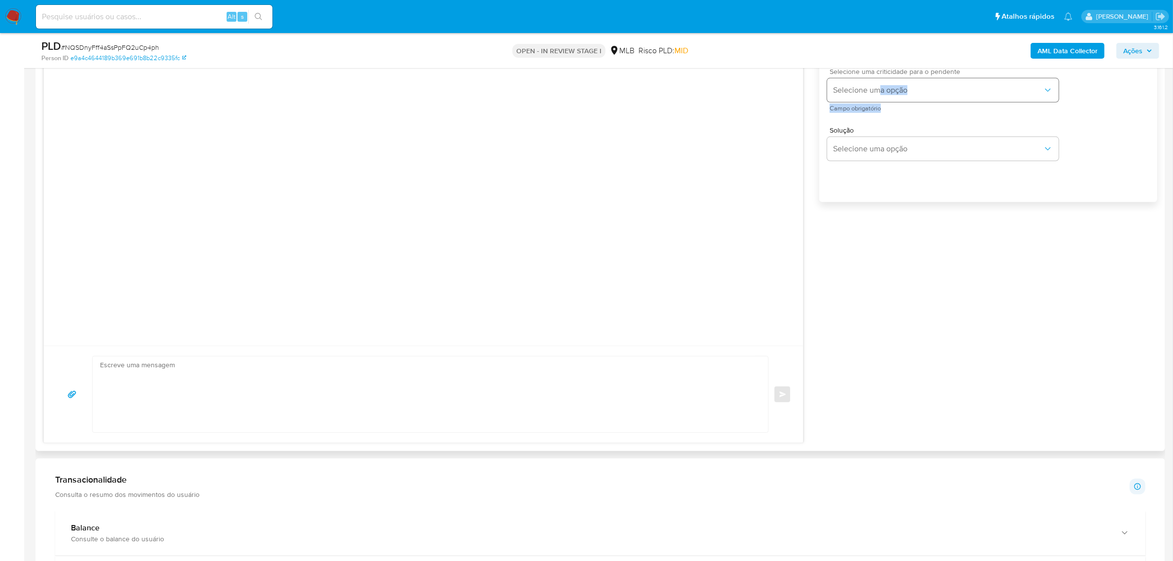
click at [882, 101] on div "Selecione uma criticidade para o pendente Selecione uma opção Campo obrigatório" at bounding box center [943, 89] width 232 height 43
click at [905, 85] on span "Selecione uma opção" at bounding box center [938, 90] width 210 height 10
click at [875, 90] on div "LOW" at bounding box center [941, 91] width 216 height 20
click at [869, 154] on button "Selecione uma opção" at bounding box center [943, 149] width 232 height 24
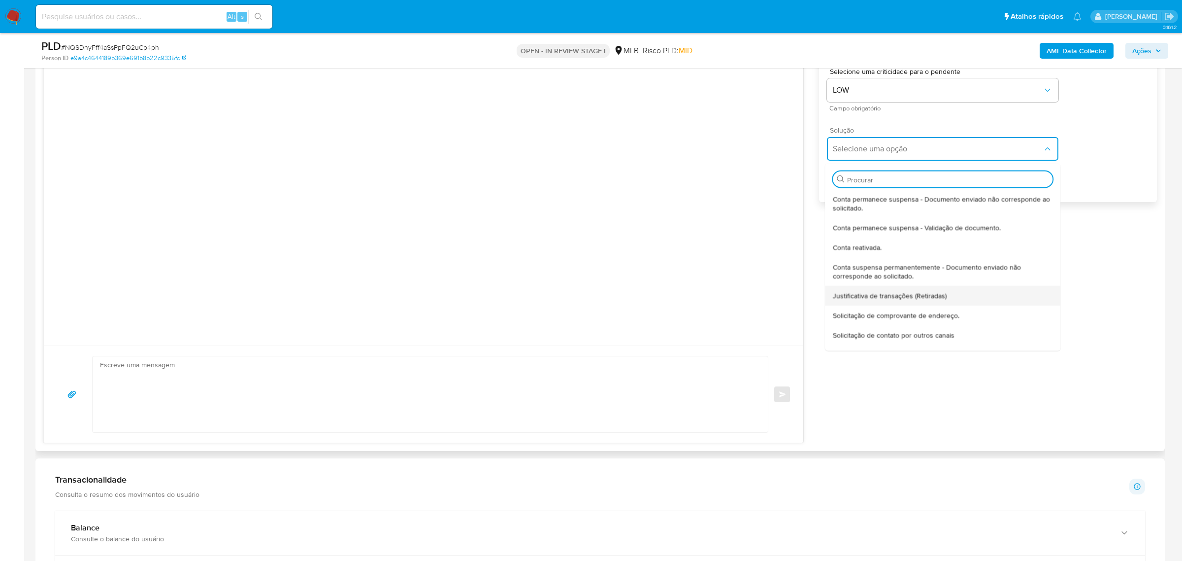
click at [910, 297] on span "Justificativa de transações (Retiradas)" at bounding box center [890, 295] width 114 height 9
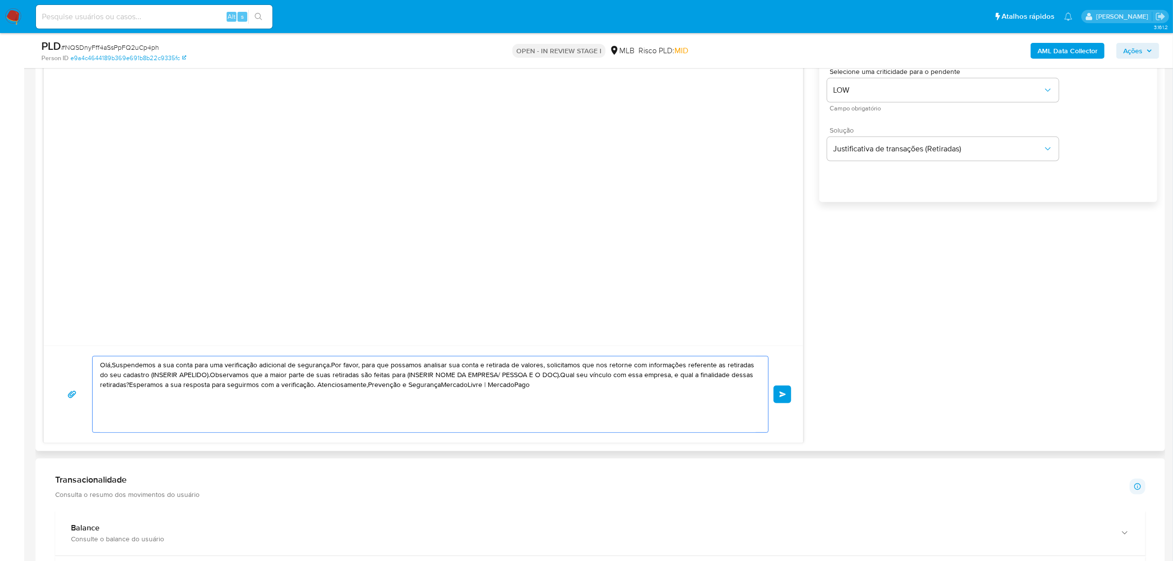
drag, startPoint x: 550, startPoint y: 395, endPoint x: 68, endPoint y: 210, distance: 515.9
click at [72, 287] on div "Olá,Suspendemos a sua conta para uma verificação adicional de segurança.Por fav…" at bounding box center [423, 204] width 760 height 477
type textarea "Olá,Suspendemos a sua conta para uma verificação adicional de segurança.Por fav…"
click at [484, 409] on textarea "Olá,Suspendemos a sua conta para uma verificação adicional de segurança.Por fav…" at bounding box center [428, 394] width 656 height 76
drag, startPoint x: 345, startPoint y: 406, endPoint x: 230, endPoint y: 372, distance: 120.8
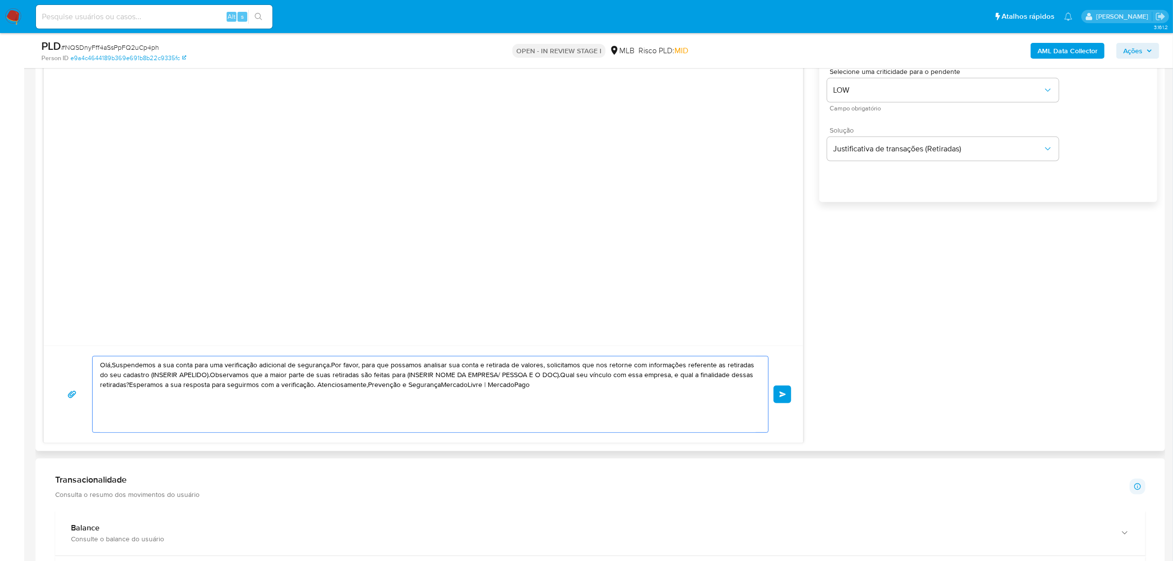
click at [75, 326] on div "Olá,Suspendemos a sua conta para uma verificação adicional de segurança.Por fav…" at bounding box center [423, 204] width 760 height 477
drag, startPoint x: 554, startPoint y: 392, endPoint x: 101, endPoint y: 348, distance: 455.2
click at [69, 350] on div "Olá,Suspendemos a sua conta para uma verificação adicional de segurança.Por fav…" at bounding box center [423, 393] width 759 height 97
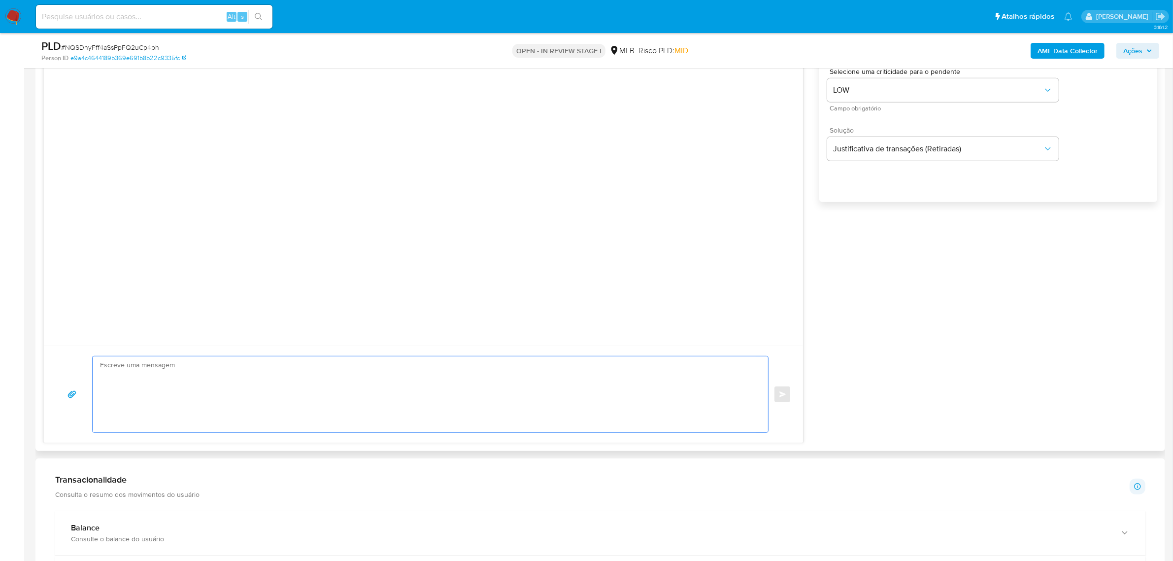
paste textarea "[PERSON_NAME] Estamos realizando uma verificação adicional de segurança em cont…"
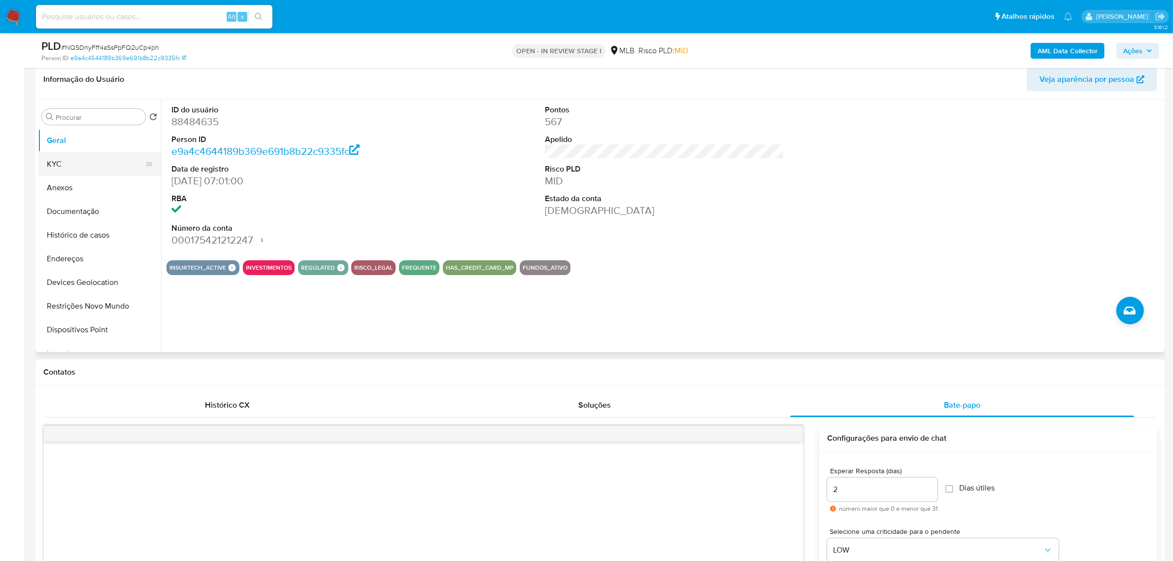
scroll to position [123, 0]
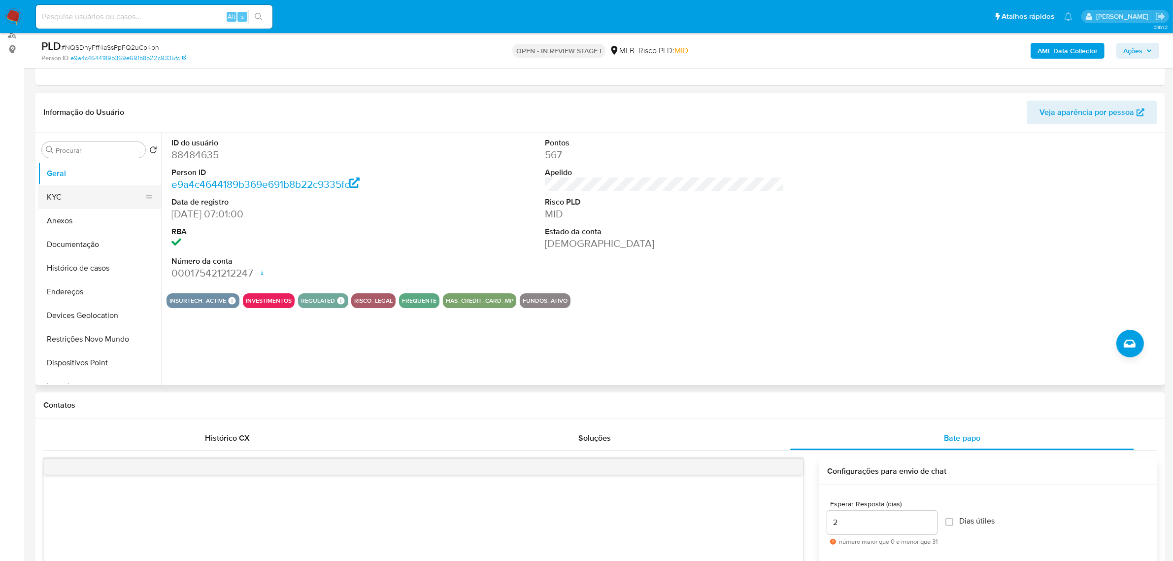
type textarea "[PERSON_NAME] Estamos realizando uma verificação adicional de segurança em cont…"
click at [77, 193] on button "KYC" at bounding box center [95, 197] width 115 height 24
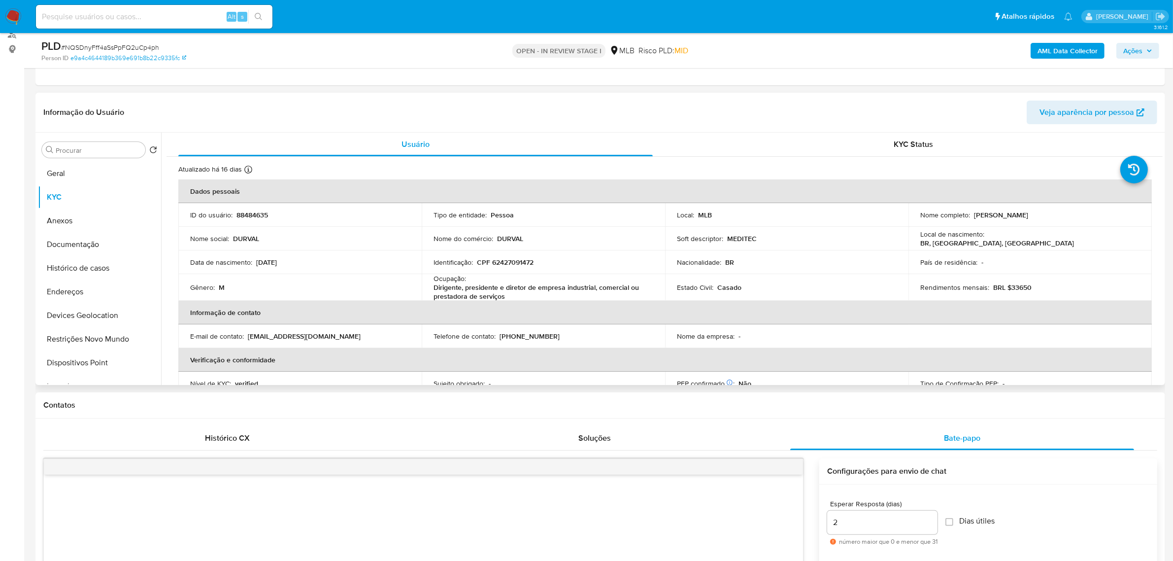
click at [980, 217] on p "[PERSON_NAME]" at bounding box center [1001, 214] width 54 height 9
copy p "Durval"
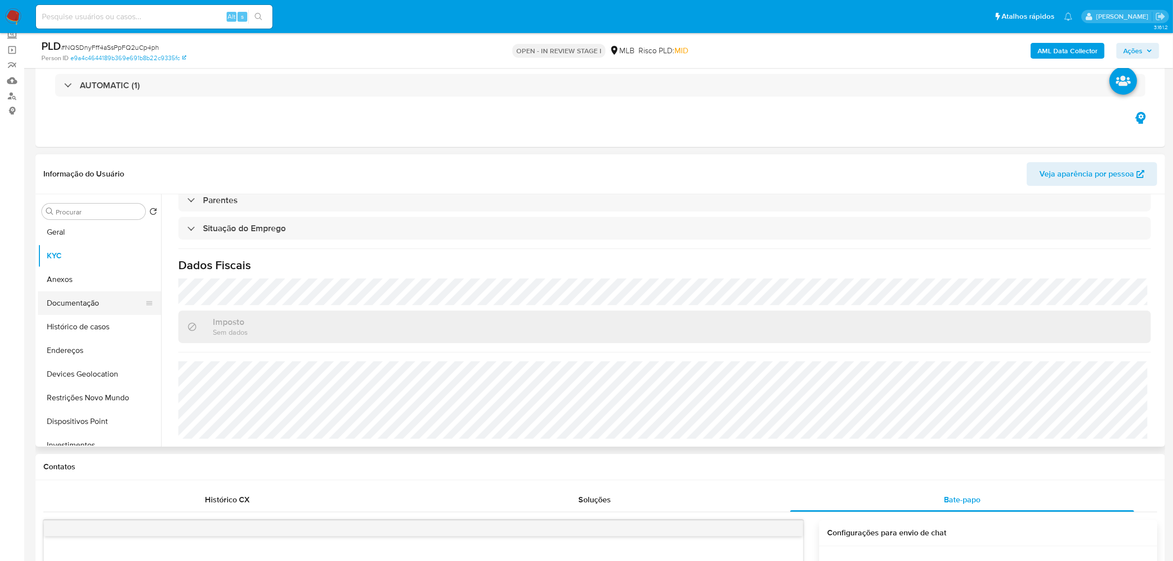
scroll to position [0, 0]
click at [90, 303] on button "Documentação" at bounding box center [95, 306] width 115 height 24
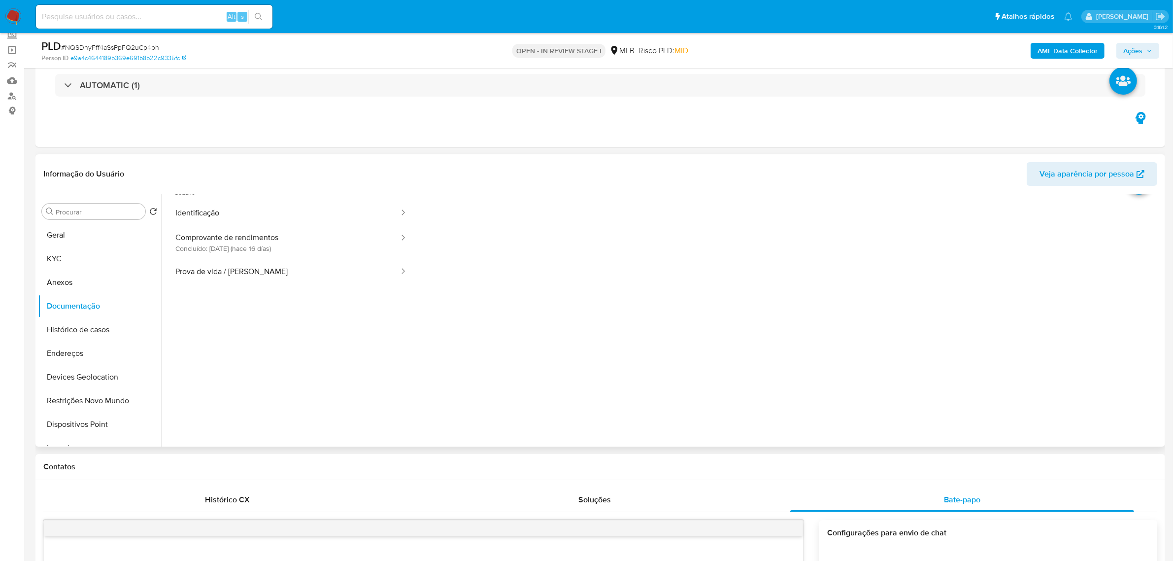
scroll to position [80, 0]
